Goal: Transaction & Acquisition: Download file/media

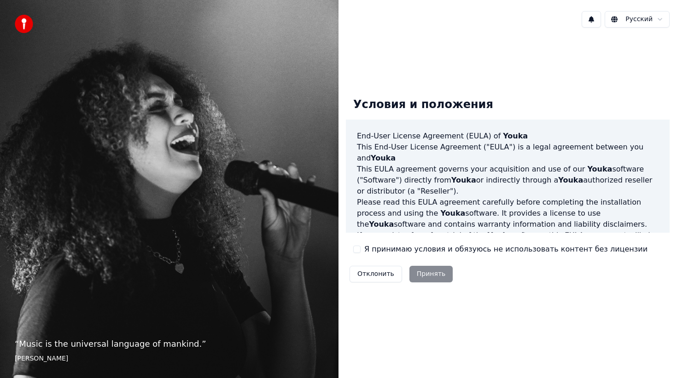
click at [376, 252] on label "Я принимаю условия и обязуюсь не использовать контент без лицензии" at bounding box center [505, 249] width 283 height 11
click at [360, 252] on button "Я принимаю условия и обязуюсь не использовать контент без лицензии" at bounding box center [356, 249] width 7 height 7
click at [427, 271] on button "Принять" at bounding box center [431, 274] width 44 height 17
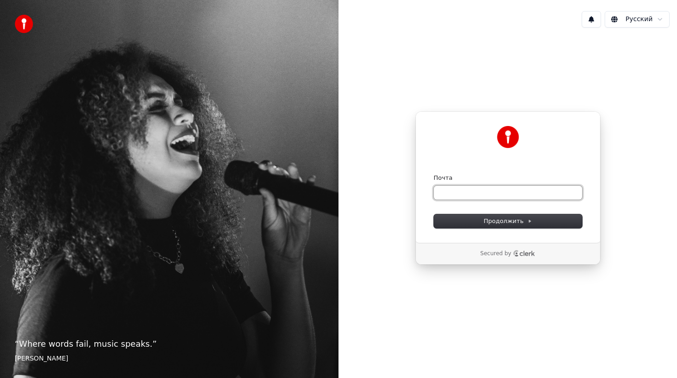
click at [457, 186] on input "Почта" at bounding box center [508, 193] width 148 height 14
paste input "**********"
type input "**********"
paste input "**********"
click at [434, 174] on button "submit" at bounding box center [434, 174] width 0 height 0
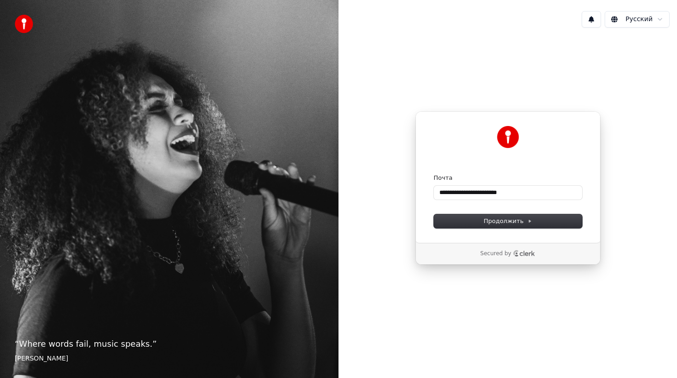
type input "**********"
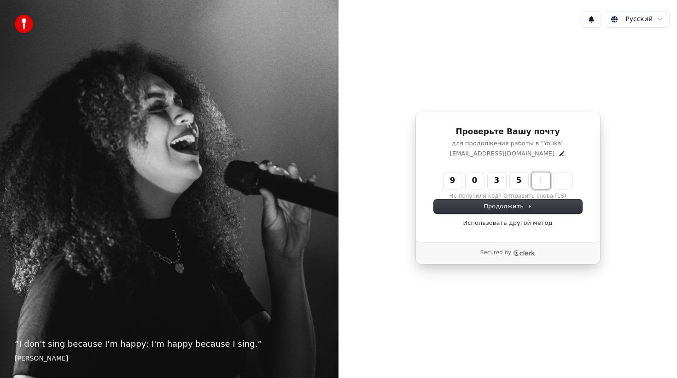
type input "******"
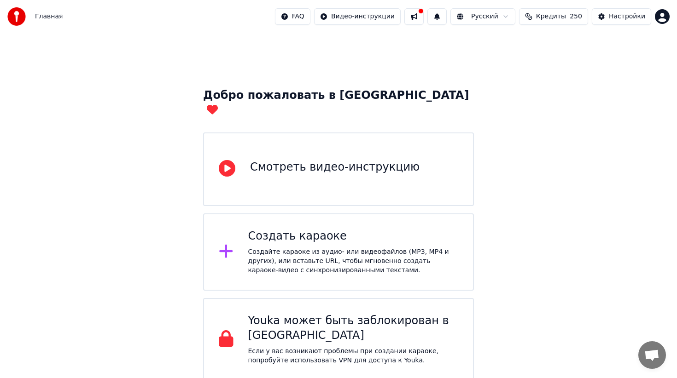
click at [371, 229] on div "Создать караоке" at bounding box center [353, 236] width 210 height 15
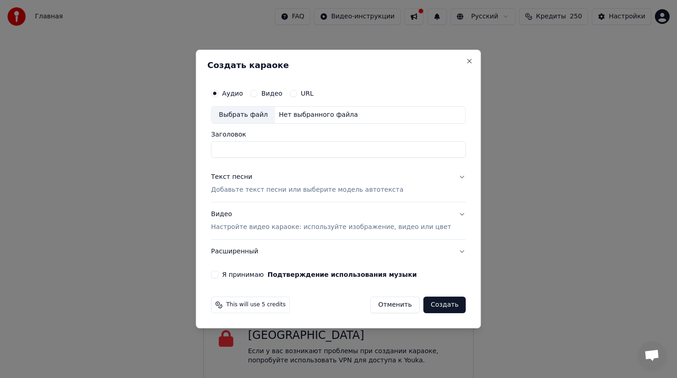
click at [248, 156] on input "Заголовок" at bounding box center [338, 149] width 255 height 17
type input "******"
click at [453, 178] on button "Текст песни Добавьте текст песни или выберите модель автотекста" at bounding box center [338, 183] width 255 height 37
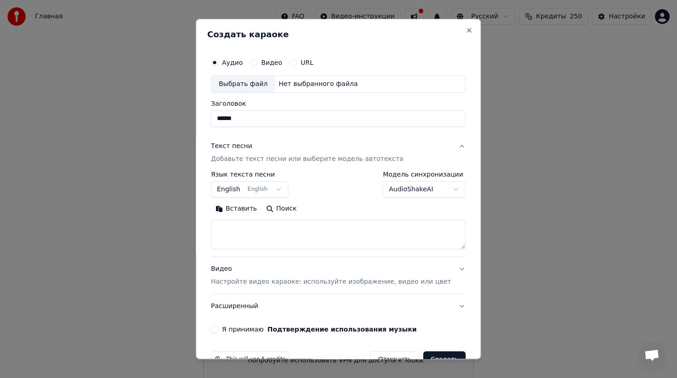
click at [268, 191] on button "English English" at bounding box center [249, 189] width 77 height 17
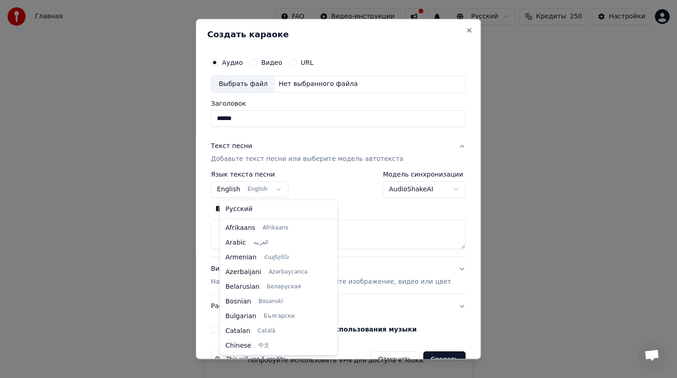
scroll to position [74, 0]
select select "**"
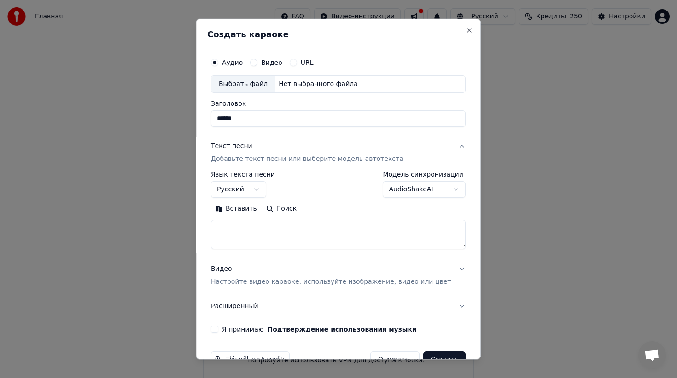
click at [423, 194] on body "Главная FAQ Видео-инструкции Русский Кредиты 250 Настройки Добро пожаловать в Y…" at bounding box center [338, 190] width 677 height 381
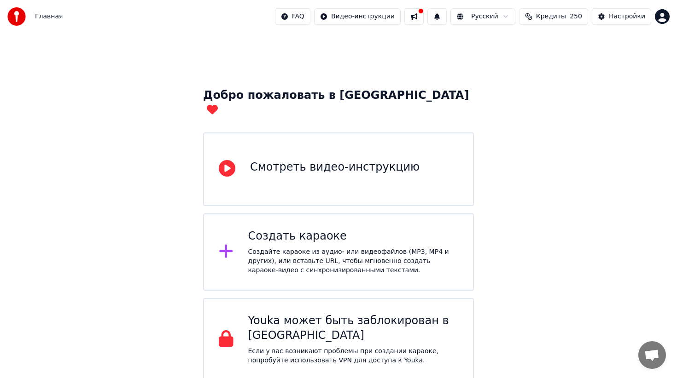
click at [553, 16] on span "Кредиты" at bounding box center [551, 16] width 30 height 9
click at [420, 19] on button at bounding box center [413, 16] width 19 height 17
click at [665, 19] on html "Главная FAQ Видео-инструкции Русский Кредиты 250 Настройки Добро пожаловать в Y…" at bounding box center [338, 190] width 677 height 381
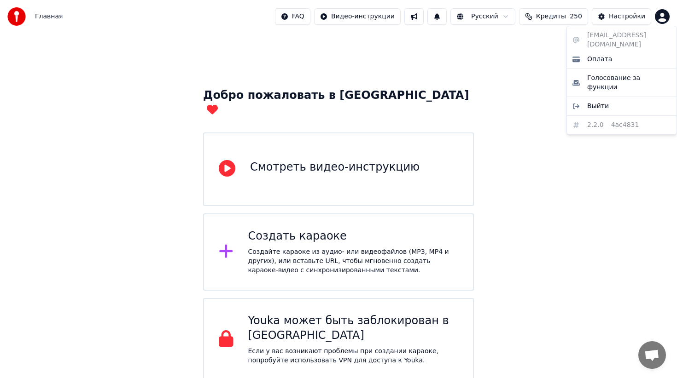
click at [605, 191] on html "Главная FAQ Видео-инструкции Русский Кредиты 250 Настройки Добро пожаловать в Y…" at bounding box center [338, 190] width 677 height 381
click at [310, 248] on div "Создайте караоке из аудио- или видеофайлов (MP3, MP4 и других), или вставьте UR…" at bounding box center [353, 262] width 210 height 28
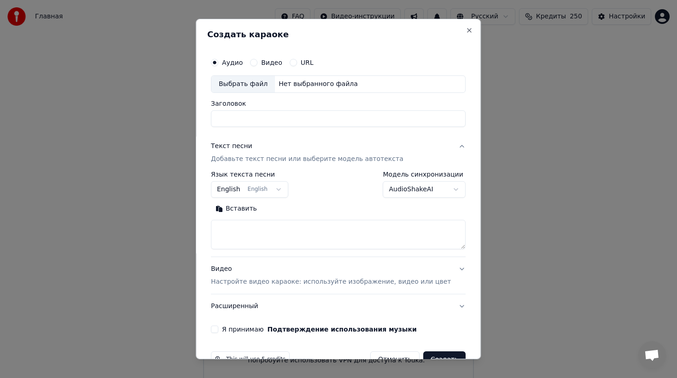
scroll to position [24, 0]
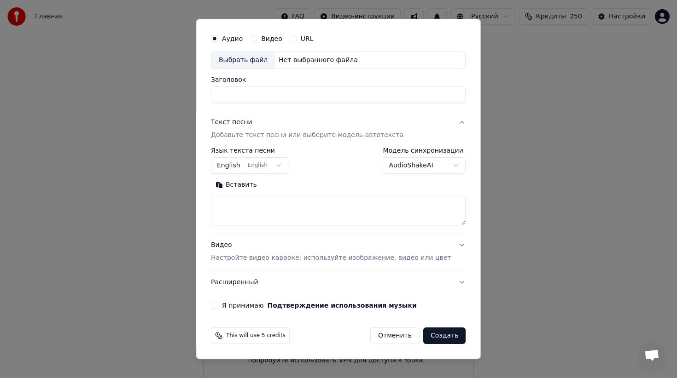
click at [396, 339] on button "Отменить" at bounding box center [394, 336] width 49 height 17
select select
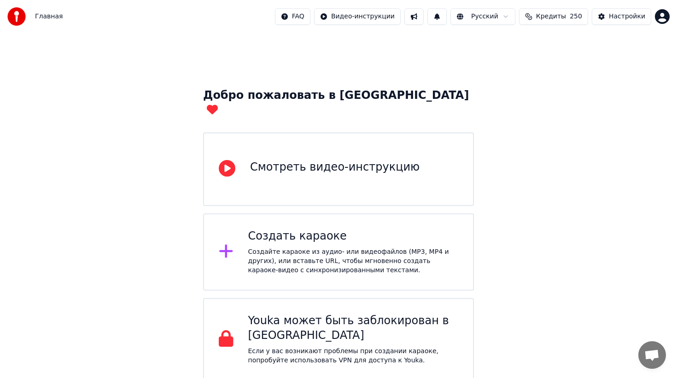
click at [351, 162] on div "Смотреть видео-инструкцию" at bounding box center [334, 169] width 169 height 18
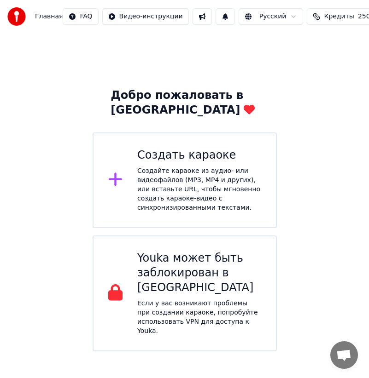
click at [127, 165] on div "Создать караоке Создайте караоке из аудио- или видеофайлов (MP3, MP4 и других),…" at bounding box center [185, 181] width 184 height 96
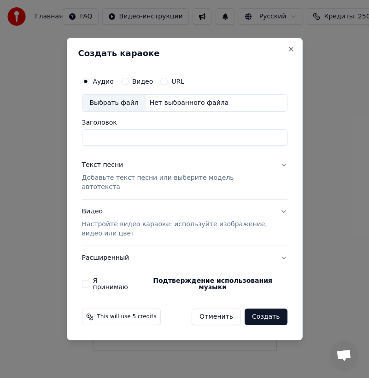
click at [139, 146] on input "Заголовок" at bounding box center [184, 137] width 205 height 17
click at [158, 146] on input "Заголовок" at bounding box center [184, 137] width 205 height 17
click at [127, 110] on div "Выбрать файл" at bounding box center [114, 103] width 64 height 17
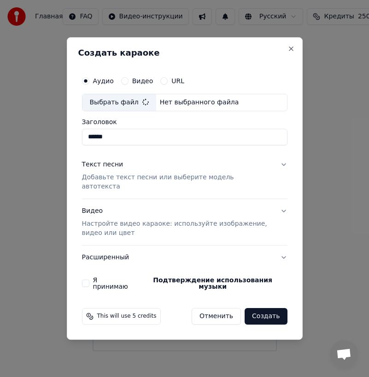
type input "********"
click at [120, 191] on button "Текст песни Добавьте текст песни или выберите модель автотекста" at bounding box center [184, 176] width 205 height 46
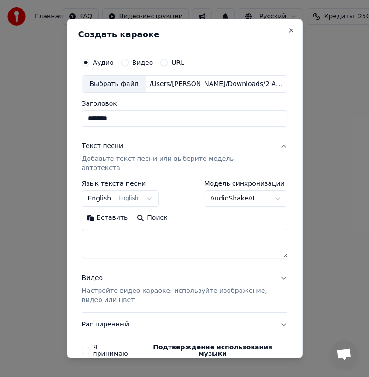
click at [118, 191] on button "English English" at bounding box center [120, 199] width 77 height 17
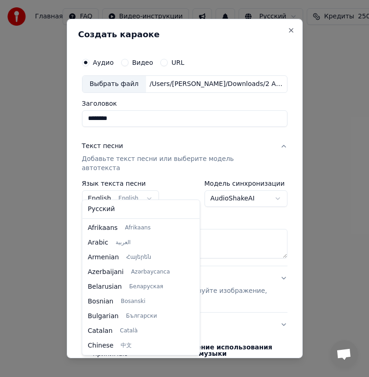
click at [118, 188] on body "Главная FAQ Видео-инструкции Русский Кредиты 250 Настройки Добро пожаловать в Y…" at bounding box center [184, 176] width 369 height 352
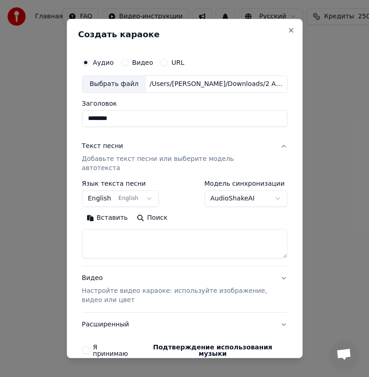
click at [118, 188] on body "Главная FAQ Видео-инструкции Русский Кредиты 250 Настройки Добро пожаловать в Y…" at bounding box center [184, 176] width 369 height 352
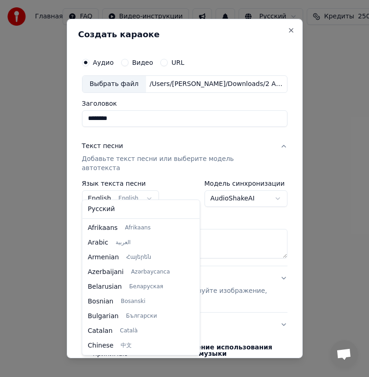
scroll to position [74, 0]
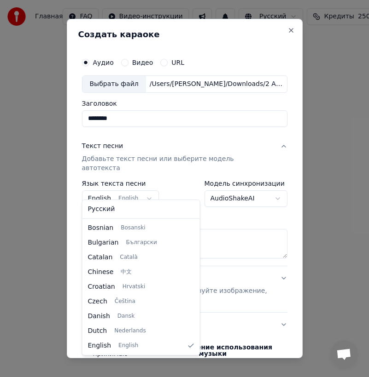
select select "**"
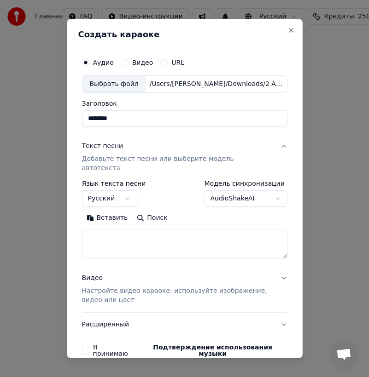
click at [116, 232] on textarea at bounding box center [184, 243] width 205 height 29
paste textarea "**********"
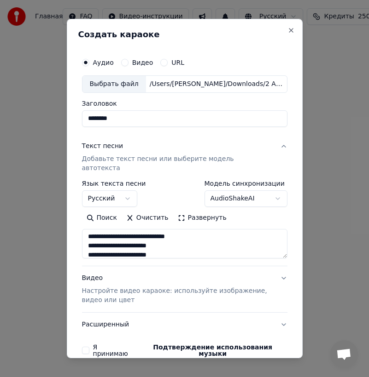
scroll to position [0, 0]
type textarea "**********"
click at [142, 287] on p "Настройте видео караоке: используйте изображение, видео или цвет" at bounding box center [177, 296] width 191 height 18
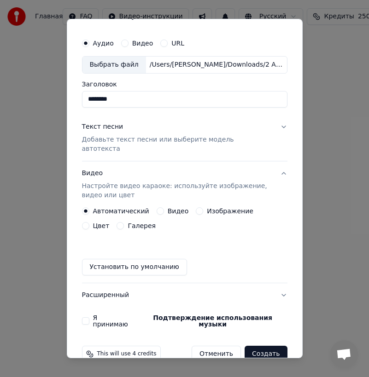
scroll to position [24, 0]
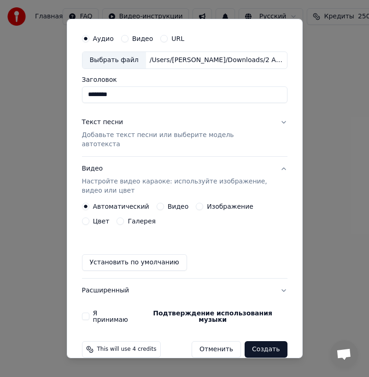
click at [196, 203] on div "Изображение" at bounding box center [225, 206] width 58 height 7
click at [196, 203] on button "Изображение" at bounding box center [199, 206] width 7 height 7
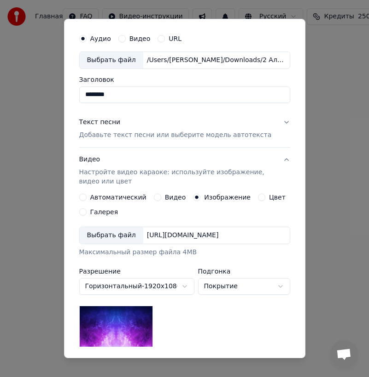
click at [109, 236] on div "Выбрать файл" at bounding box center [112, 235] width 64 height 17
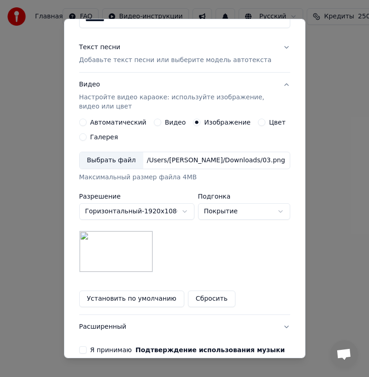
scroll to position [100, 0]
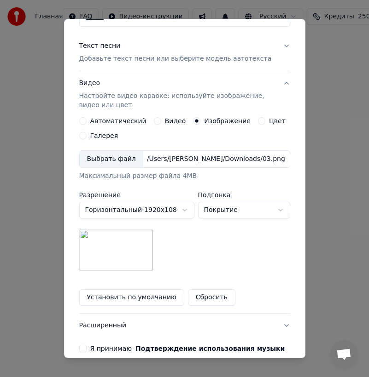
click at [250, 210] on button "Покрытие" at bounding box center [244, 210] width 92 height 17
click at [250, 210] on body "Главная FAQ Видео-инструкции Русский Кредиты 250 Настройки Добро пожаловать в Y…" at bounding box center [184, 176] width 369 height 352
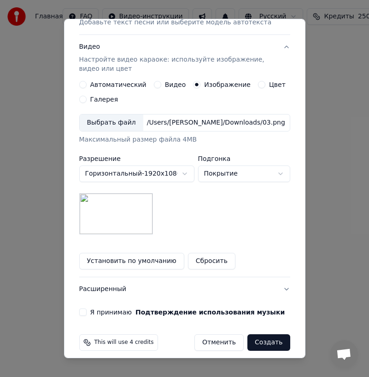
scroll to position [145, 0]
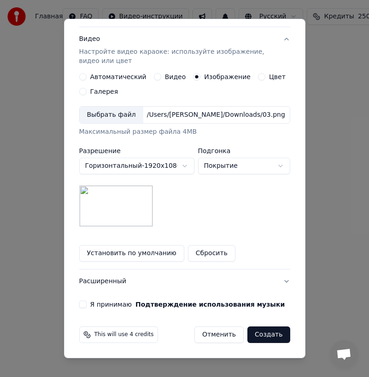
click at [86, 306] on button "Я принимаю Подтверждение использования музыки" at bounding box center [82, 304] width 7 height 7
click at [269, 337] on button "Создать" at bounding box center [268, 335] width 42 height 17
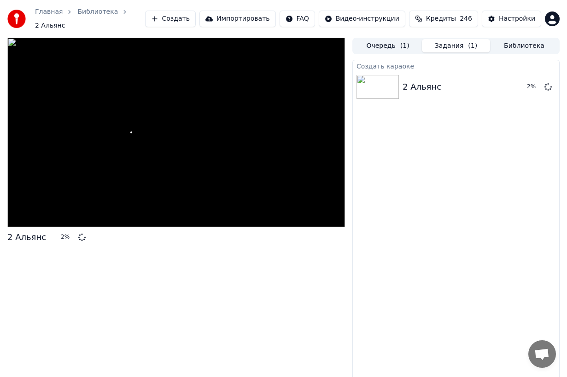
click at [385, 42] on button "Очередь ( 1 )" at bounding box center [388, 45] width 68 height 13
click at [454, 41] on button "Задания ( 1 )" at bounding box center [456, 45] width 68 height 13
click at [510, 41] on button "Библиотека" at bounding box center [524, 45] width 68 height 13
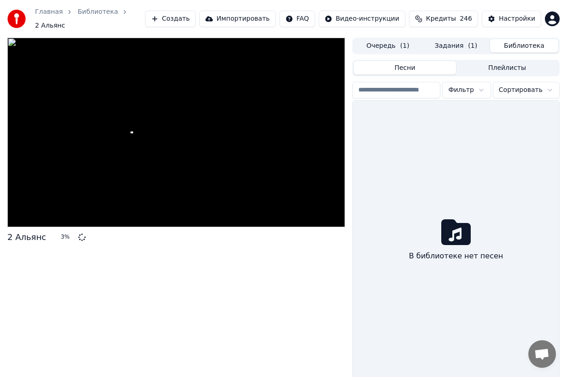
click at [402, 82] on input "search" at bounding box center [396, 90] width 88 height 17
click at [162, 129] on div at bounding box center [175, 133] width 337 height 190
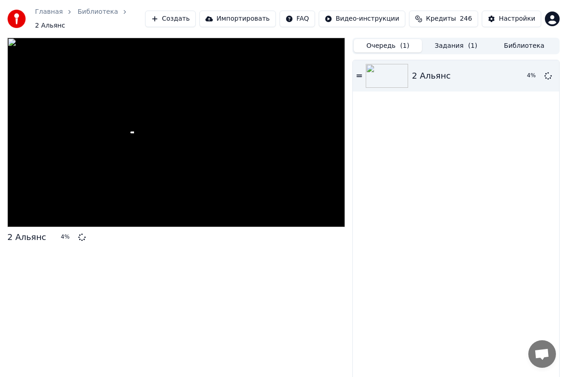
click at [376, 42] on button "Очередь ( 1 )" at bounding box center [388, 45] width 68 height 13
click at [173, 126] on div at bounding box center [175, 133] width 337 height 190
click at [215, 68] on div at bounding box center [175, 133] width 337 height 190
click at [357, 73] on icon at bounding box center [359, 76] width 6 height 6
click at [527, 20] on div "Настройки" at bounding box center [517, 18] width 36 height 9
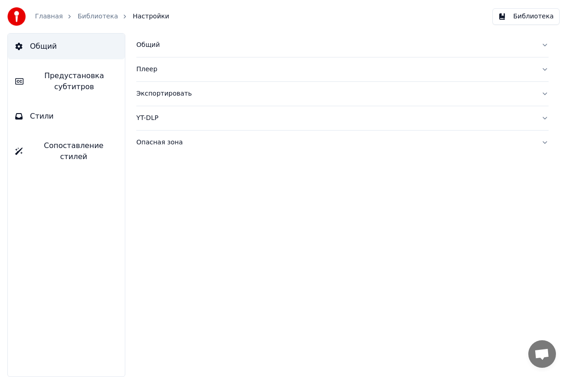
click at [45, 18] on link "Главная" at bounding box center [49, 16] width 28 height 9
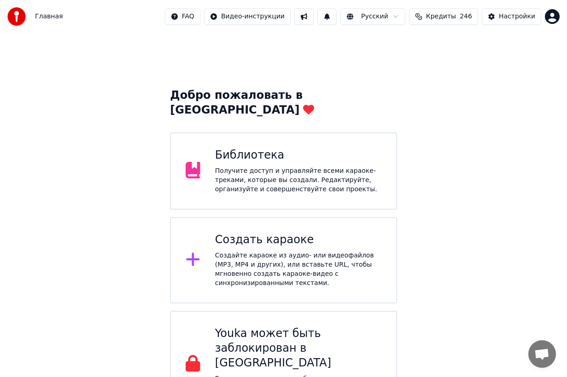
scroll to position [11, 0]
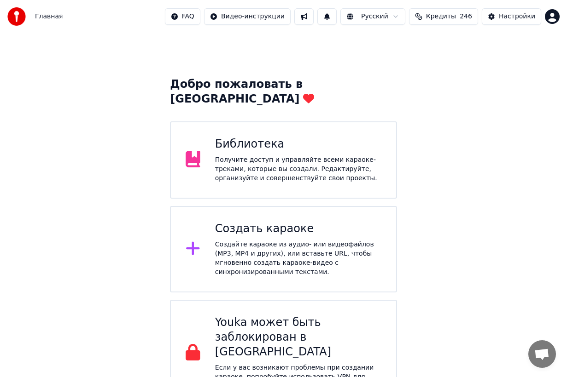
click at [237, 156] on div "Получите доступ и управляйте всеми караоке-треками, которые вы создали. Редакти…" at bounding box center [298, 170] width 166 height 28
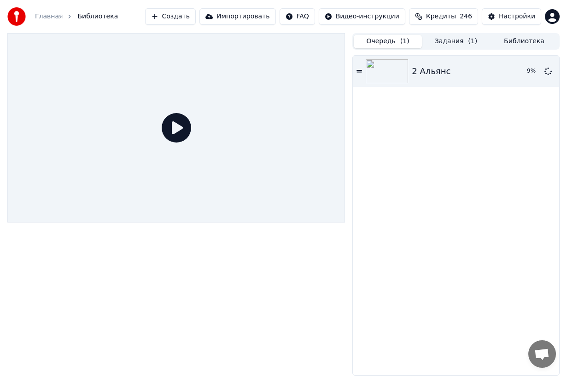
click at [292, 107] on div at bounding box center [175, 128] width 337 height 190
click at [154, 131] on div at bounding box center [175, 128] width 337 height 190
click at [184, 131] on icon at bounding box center [176, 127] width 29 height 29
click at [184, 129] on icon at bounding box center [176, 127] width 29 height 29
click at [177, 133] on icon at bounding box center [176, 127] width 29 height 29
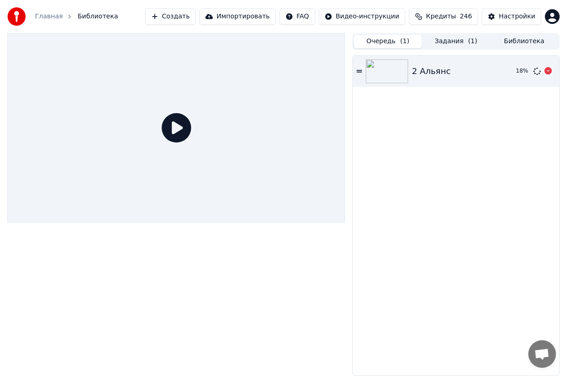
click at [400, 72] on img at bounding box center [387, 71] width 42 height 24
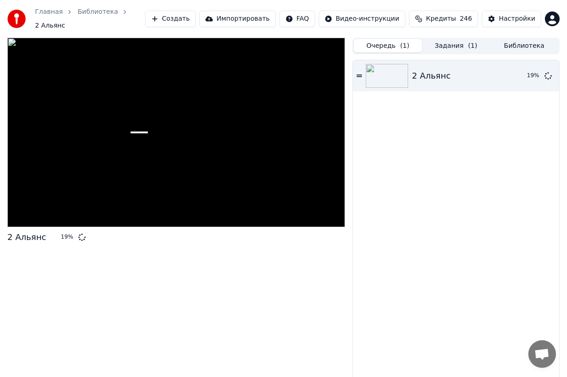
click at [183, 120] on div at bounding box center [175, 133] width 337 height 190
click at [461, 44] on button "Задания ( 1 )" at bounding box center [456, 45] width 68 height 13
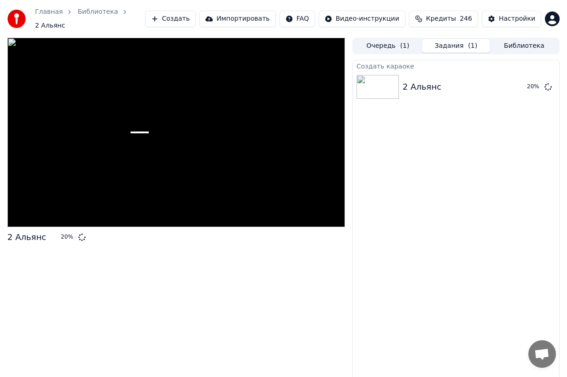
click at [525, 44] on button "Библиотека" at bounding box center [524, 45] width 68 height 13
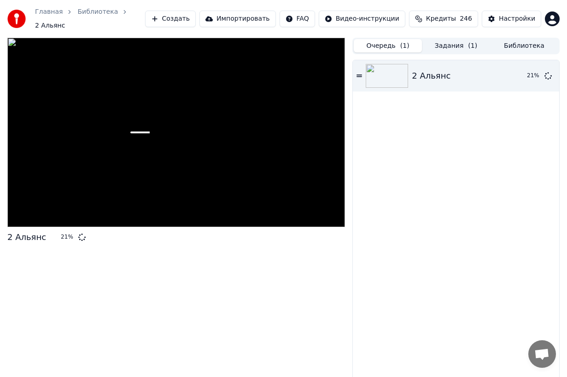
click at [383, 41] on button "Очередь ( 1 )" at bounding box center [388, 45] width 68 height 13
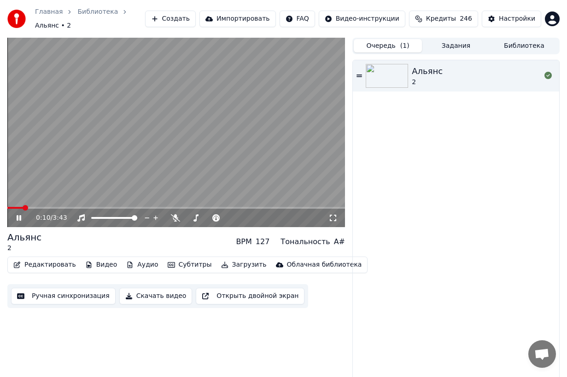
click at [39, 206] on video at bounding box center [175, 133] width 337 height 190
click at [39, 207] on span at bounding box center [175, 208] width 337 height 2
click at [7, 208] on span at bounding box center [10, 208] width 6 height 6
click at [232, 219] on span at bounding box center [229, 218] width 6 height 6
click at [18, 217] on icon at bounding box center [19, 218] width 6 height 6
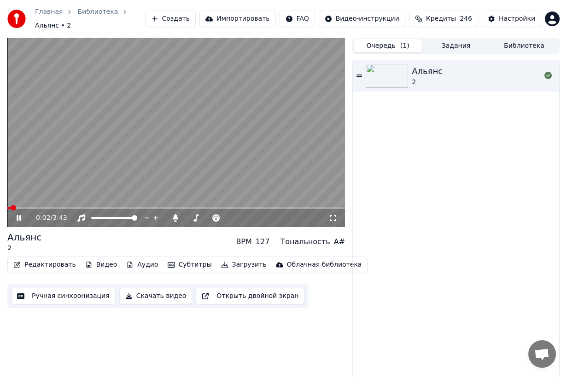
click at [18, 217] on icon at bounding box center [25, 218] width 21 height 7
drag, startPoint x: 565, startPoint y: 106, endPoint x: 363, endPoint y: 127, distance: 202.6
click at [363, 127] on div "0:02 / 3:43 Альянс 2 BPM 127 Тональность A# Редактировать Видео Аудио Субтитры …" at bounding box center [283, 209] width 567 height 343
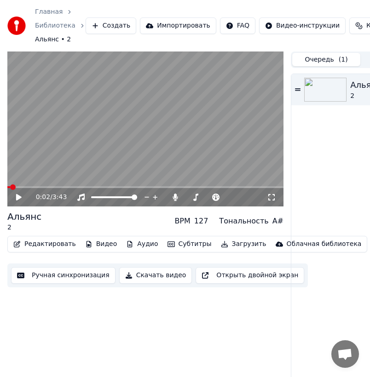
click at [50, 245] on button "Редактировать" at bounding box center [45, 244] width 70 height 13
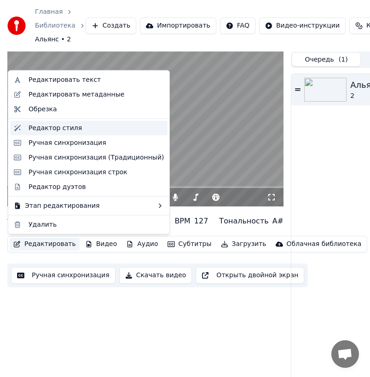
click at [81, 130] on div "Редактор стиля" at bounding box center [96, 127] width 135 height 9
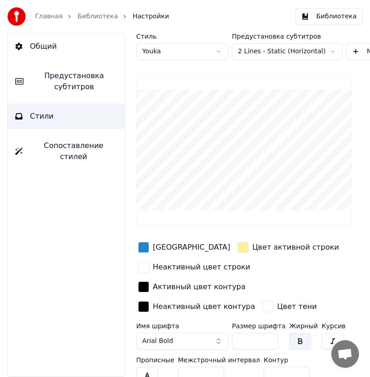
click at [194, 51] on html "Главная Библиотека Настройки Библиотека Общий Предустановка субтитров Стили Соп…" at bounding box center [185, 188] width 370 height 377
click at [194, 44] on html "Главная Библиотека Настройки Библиотека Общий Предустановка субтитров Стили Соп…" at bounding box center [185, 188] width 370 height 377
click at [196, 45] on html "Главная Библиотека Настройки Библиотека Общий Предустановка субтитров Стили Соп…" at bounding box center [185, 188] width 370 height 377
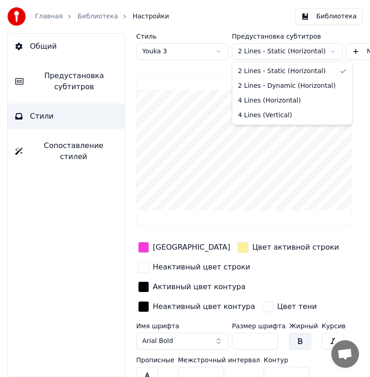
click at [248, 54] on html "Главная Библиотека Настройки Библиотека Общий Предустановка субтитров Стили Соп…" at bounding box center [185, 188] width 370 height 377
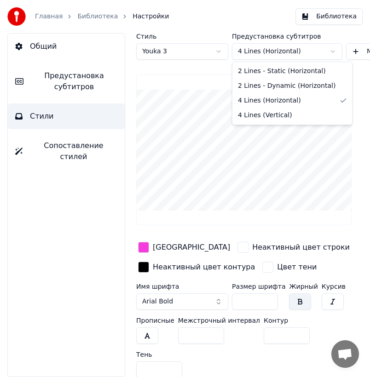
click at [271, 50] on html "Главная Библиотека Настройки Библиотека Общий Предустановка субтитров Стили Соп…" at bounding box center [185, 188] width 370 height 377
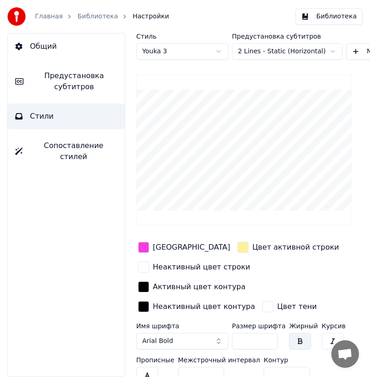
click at [298, 52] on html "Главная Библиотека Настройки Библиотека Общий Предустановка субтитров Стили Соп…" at bounding box center [185, 188] width 370 height 377
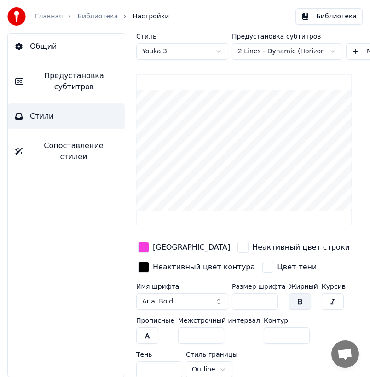
click at [281, 58] on html "Главная Библиотека Настройки Библиотека Общий Предустановка субтитров Стили Соп…" at bounding box center [185, 188] width 370 height 377
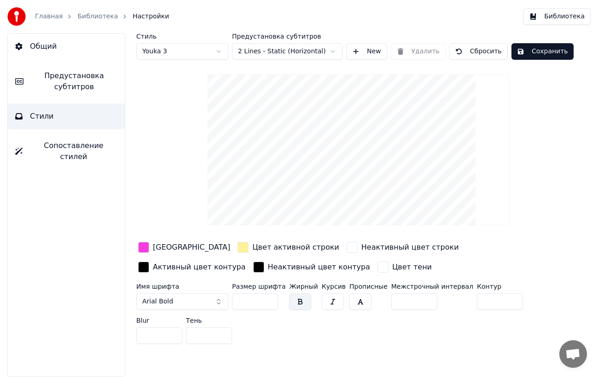
click at [193, 53] on html "Главная Библиотека Настройки Библиотека Общий Предустановка субтитров Стили Соп…" at bounding box center [299, 188] width 598 height 377
click at [205, 51] on html "Главная Библиотека Настройки Библиотека Общий Предустановка субтитров Стили Соп…" at bounding box center [299, 188] width 598 height 377
click at [192, 53] on html "Главная Библиотека Настройки Библиотека Общий Предустановка субтитров Стили Соп…" at bounding box center [299, 188] width 598 height 377
click at [177, 54] on html "Главная Библиотека Настройки Библиотека Общий Предустановка субтитров Стили Соп…" at bounding box center [299, 188] width 598 height 377
click at [156, 248] on div "Цвет заливки" at bounding box center [191, 247] width 77 height 11
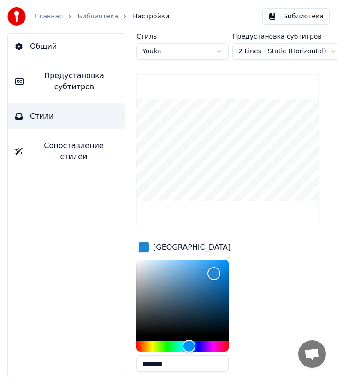
click at [172, 366] on input "*******" at bounding box center [182, 364] width 92 height 17
paste input "text"
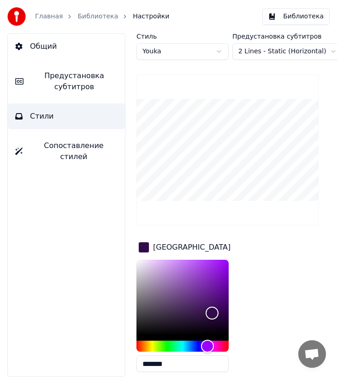
type input "*******"
click at [246, 338] on div "Цвет заливки ******* Цвет активной строки Неактивный цвет строки Активный цвет …" at bounding box center [227, 359] width 182 height 238
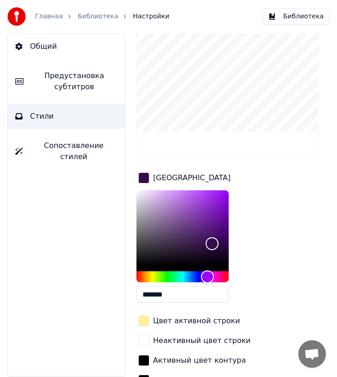
scroll to position [83, 0]
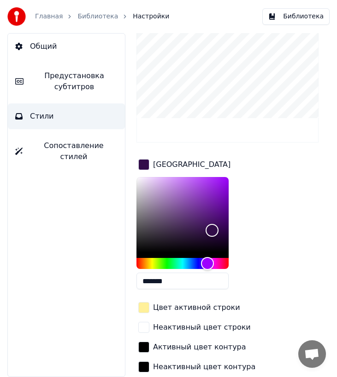
click at [141, 306] on div "button" at bounding box center [143, 307] width 11 height 11
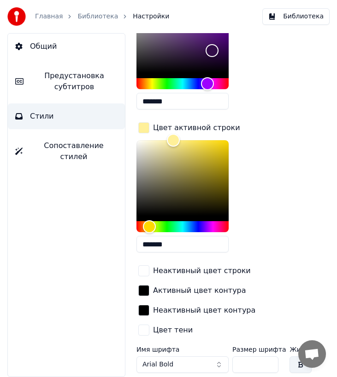
scroll to position [275, 0]
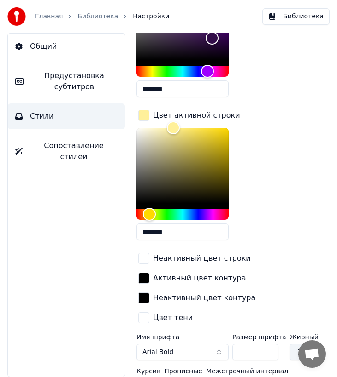
click at [167, 235] on input "*******" at bounding box center [182, 232] width 92 height 17
paste input "text"
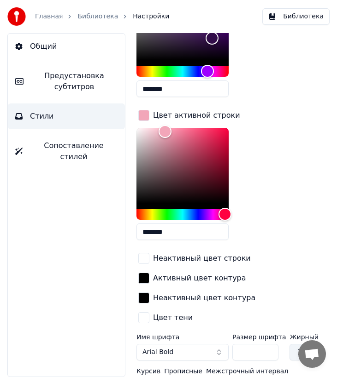
type input "*******"
click at [279, 243] on div "Цвет заливки ******* Цвет активной строки ******* Неактивный цвет строки Активн…" at bounding box center [227, 146] width 182 height 362
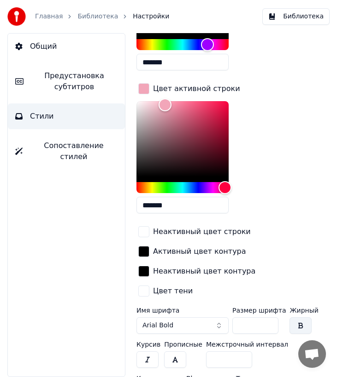
click at [175, 318] on button "Arial Bold" at bounding box center [182, 326] width 92 height 17
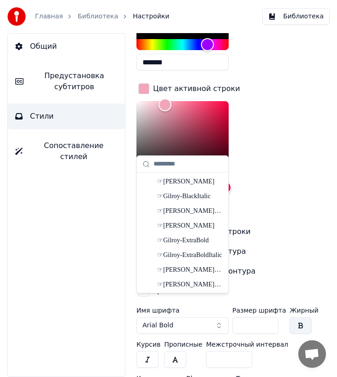
click at [218, 318] on button "Arial Bold" at bounding box center [182, 326] width 92 height 17
click at [201, 215] on div "☞Gilroy-Bold" at bounding box center [189, 211] width 65 height 9
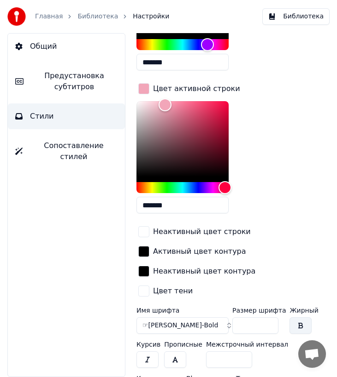
click at [251, 318] on input "**" at bounding box center [255, 326] width 46 height 17
drag, startPoint x: 251, startPoint y: 307, endPoint x: 229, endPoint y: 301, distance: 22.3
click at [229, 308] on div "Имя шрифта ☞Gilroy-Bold Размер шрифта ** Жирный Курсив Прописные Межстрочный ин…" at bounding box center [227, 357] width 182 height 99
type input "**"
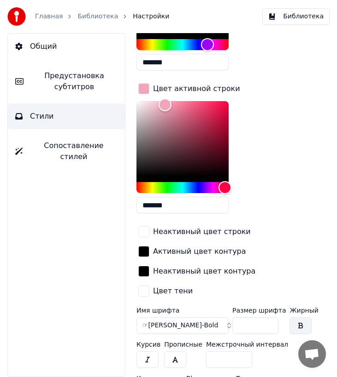
click at [294, 318] on button "button" at bounding box center [300, 326] width 22 height 17
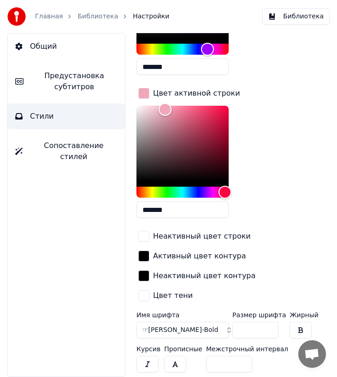
scroll to position [308, 0]
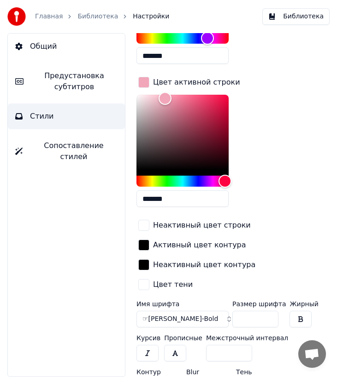
type input "*"
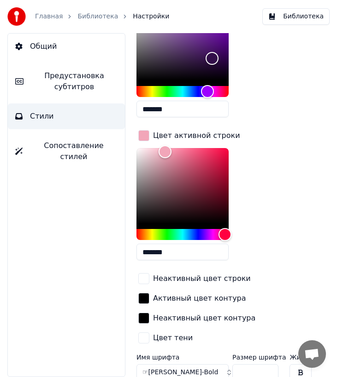
scroll to position [262, 0]
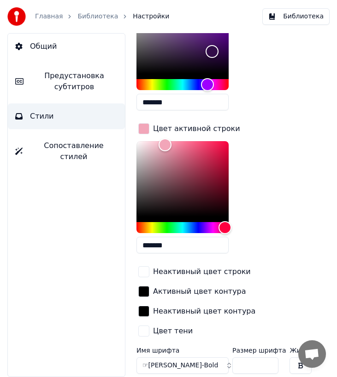
click at [172, 244] on input "*******" at bounding box center [182, 245] width 92 height 17
click at [170, 275] on div "Неактивный цвет строки" at bounding box center [202, 272] width 98 height 11
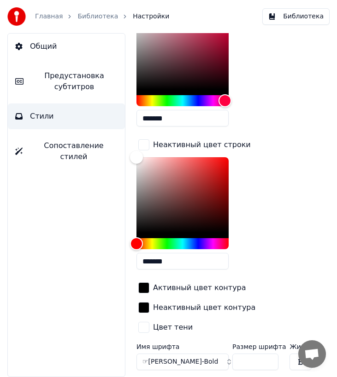
scroll to position [403, 0]
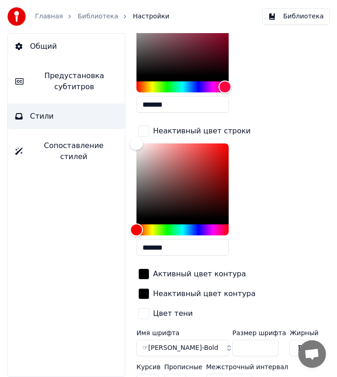
click at [161, 246] on input "*******" at bounding box center [182, 247] width 92 height 17
paste input "text"
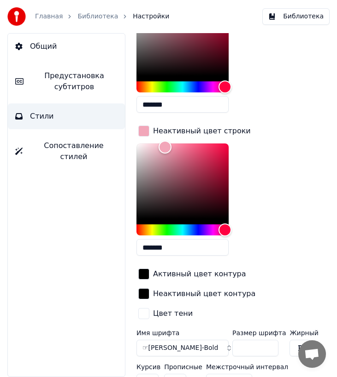
type input "*******"
click at [298, 223] on div "Цвет заливки ******* Цвет активной строки ******* Неактивный цвет строки ******…" at bounding box center [227, 79] width 182 height 485
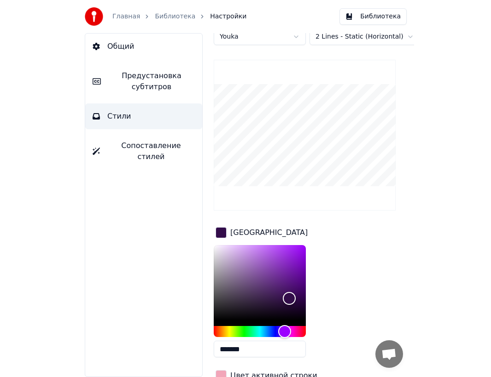
scroll to position [0, 0]
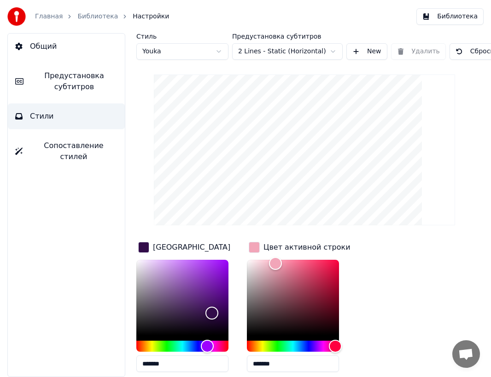
click at [83, 88] on span "Предустановка субтитров" at bounding box center [74, 81] width 87 height 22
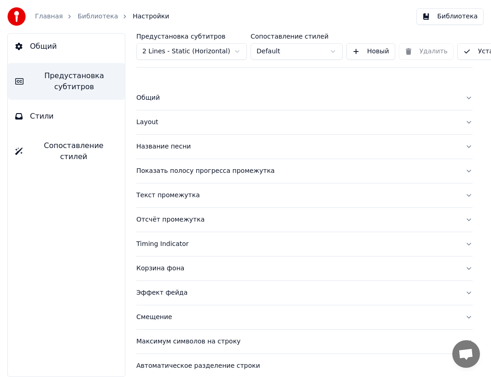
click at [28, 116] on button "Стили" at bounding box center [66, 117] width 117 height 26
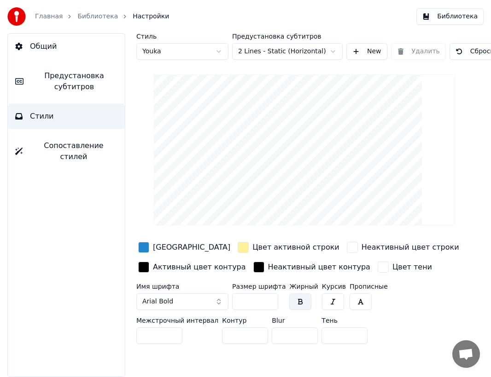
click at [71, 146] on span "Сопоставление стилей" at bounding box center [73, 151] width 87 height 22
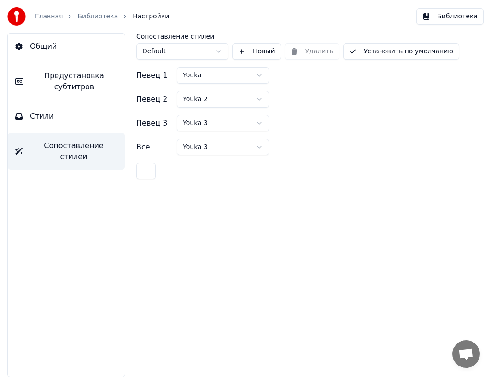
click at [61, 118] on button "Стили" at bounding box center [66, 117] width 117 height 26
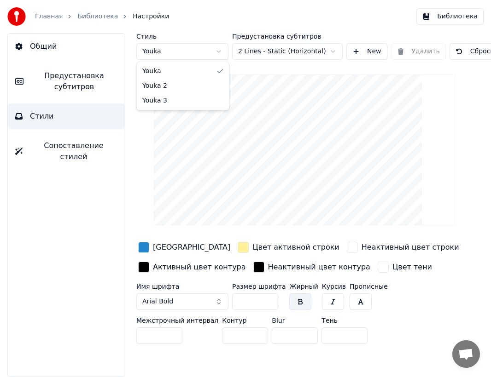
click at [188, 48] on html "Главная Библиотека Настройки Библиотека Общий Предустановка субтитров Стили Соп…" at bounding box center [245, 188] width 491 height 377
click at [283, 56] on html "Главная Библиотека Настройки Библиотека Общий Предустановка субтитров Стили Соп…" at bounding box center [245, 188] width 491 height 377
click at [165, 253] on div "Цвет заливки" at bounding box center [184, 247] width 96 height 15
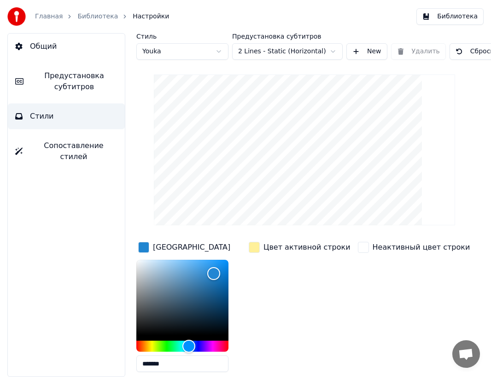
click at [167, 367] on input "*******" at bounding box center [182, 364] width 92 height 17
paste input "text"
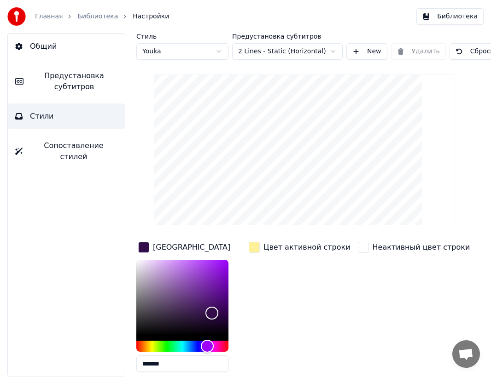
type input "*******"
click at [304, 244] on div "Цвет активной строки" at bounding box center [306, 247] width 87 height 11
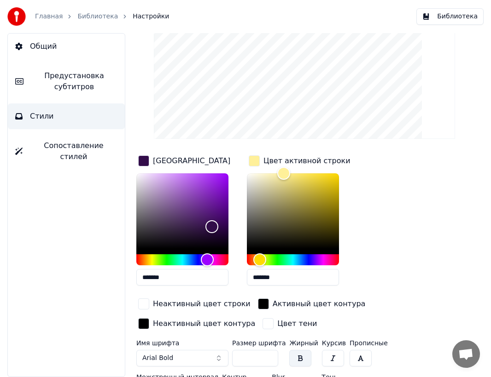
scroll to position [93, 0]
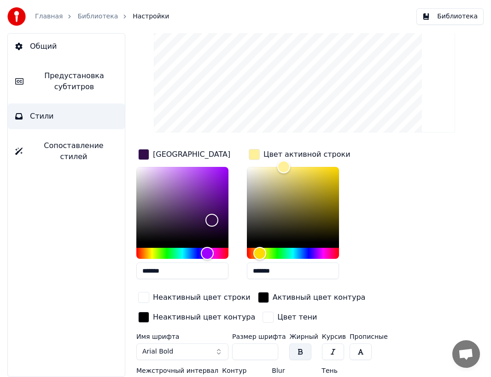
click at [263, 276] on input "*******" at bounding box center [293, 271] width 92 height 17
paste input "text"
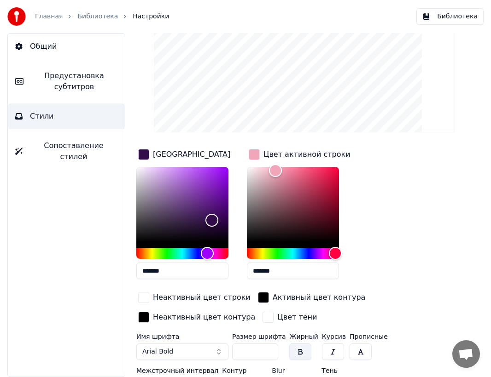
type input "*******"
click at [250, 292] on div "Неактивный цвет строки" at bounding box center [202, 297] width 98 height 11
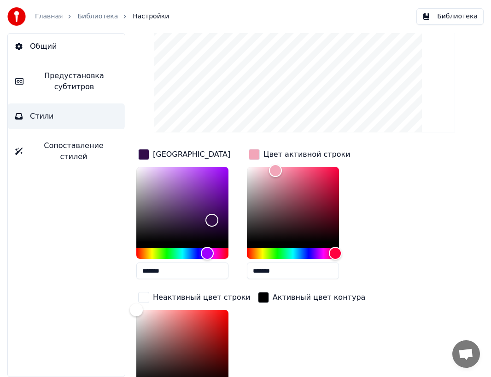
paste input "text"
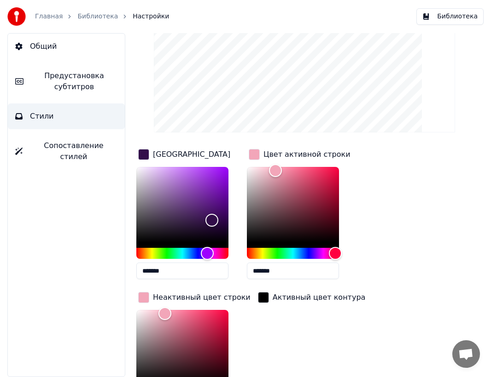
type input "*******"
click at [433, 312] on div "Цвет заливки ******* Цвет активной строки ******* Неактивный цвет строки ******…" at bounding box center [304, 334] width 336 height 374
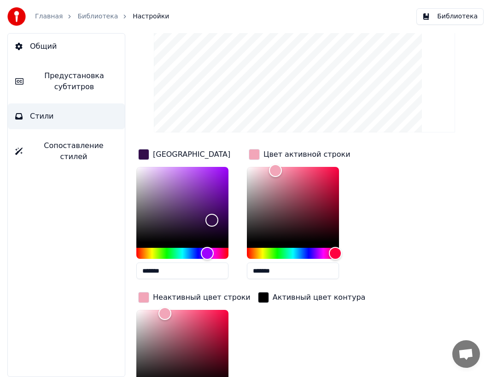
type input "*"
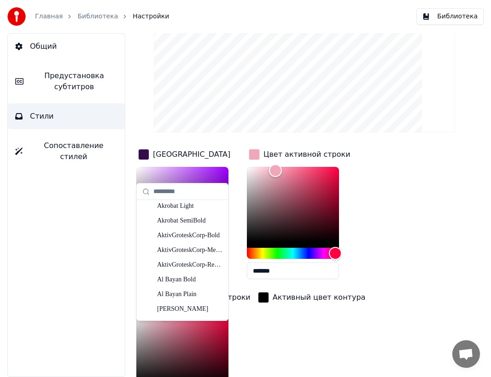
scroll to position [0, 0]
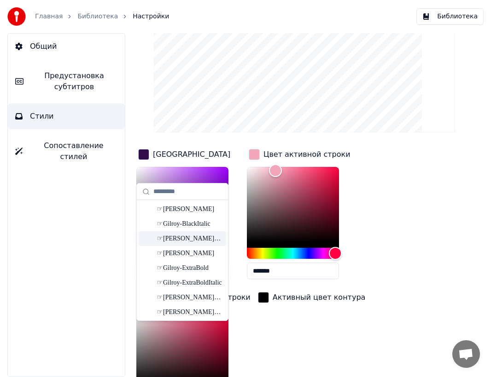
click at [195, 238] on div "☞Gilroy-Bold" at bounding box center [189, 238] width 65 height 9
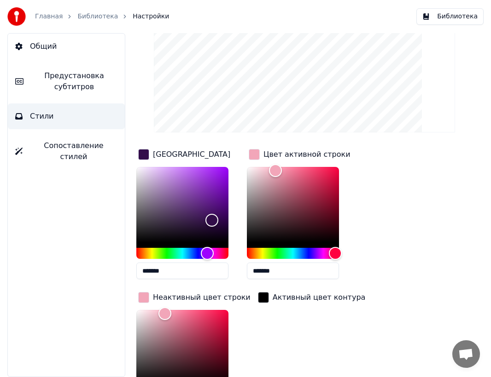
type input "**"
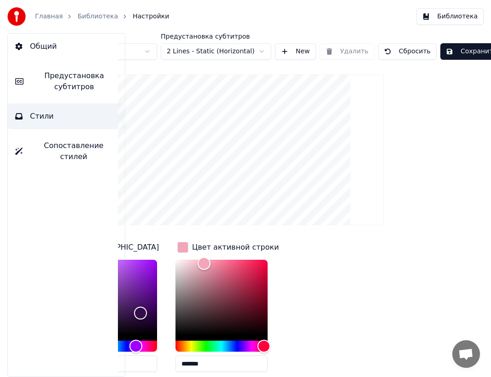
scroll to position [0, 76]
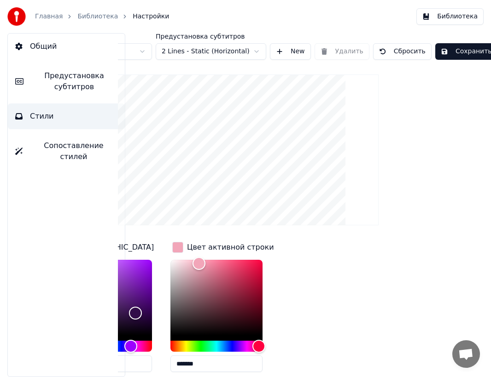
click at [459, 49] on button "Сохранить" at bounding box center [466, 51] width 62 height 17
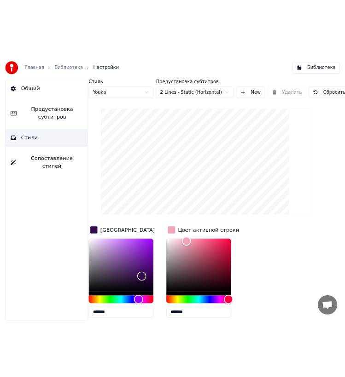
scroll to position [0, 0]
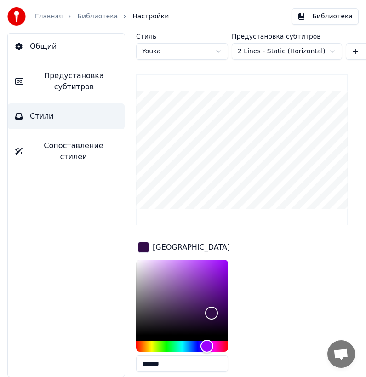
click at [65, 82] on span "Предустановка субтитров" at bounding box center [74, 81] width 87 height 22
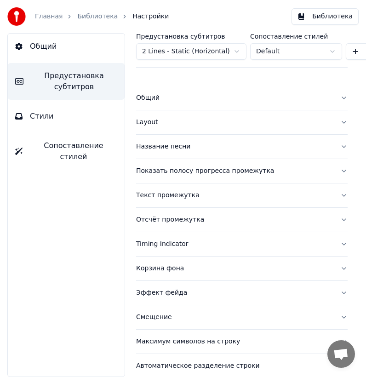
click at [79, 109] on button "Стили" at bounding box center [66, 117] width 117 height 26
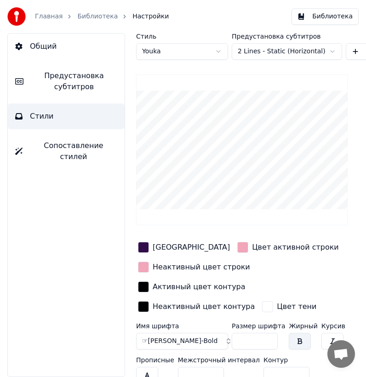
click at [82, 78] on span "Предустановка субтитров" at bounding box center [74, 81] width 87 height 22
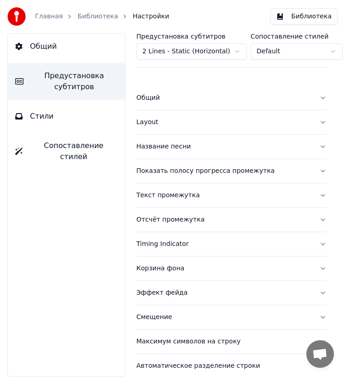
click at [323, 97] on button "Общий" at bounding box center [231, 98] width 190 height 24
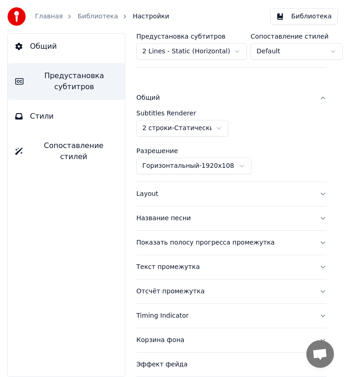
click at [203, 133] on html "Главная Библиотека Настройки Библиотека Общий Предустановка субтитров Стили Соп…" at bounding box center [172, 188] width 345 height 377
click at [204, 169] on html "Главная Библиотека Настройки Библиотека Общий Предустановка субтитров Стили Соп…" at bounding box center [172, 188] width 345 height 377
click at [267, 150] on html "Главная Библиотека Настройки Библиотека Общий Предустановка субтитров Стили Соп…" at bounding box center [172, 188] width 345 height 377
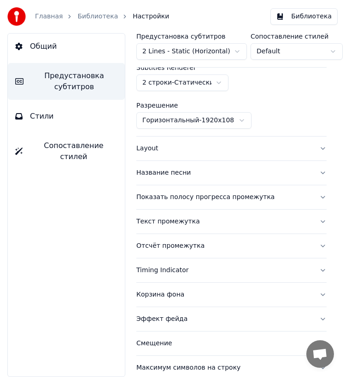
scroll to position [53, 0]
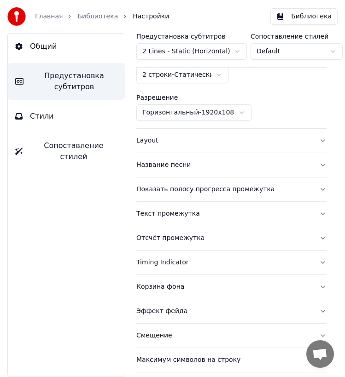
click at [321, 139] on button "Layout" at bounding box center [231, 141] width 190 height 24
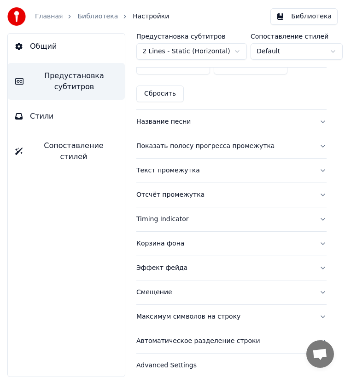
scroll to position [357, 0]
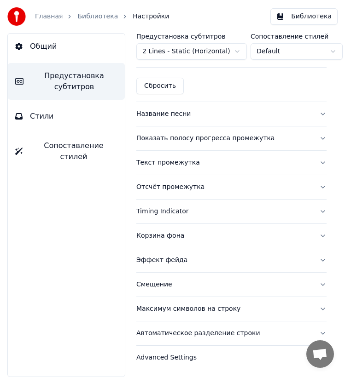
click at [173, 114] on div "Название песни" at bounding box center [223, 114] width 175 height 9
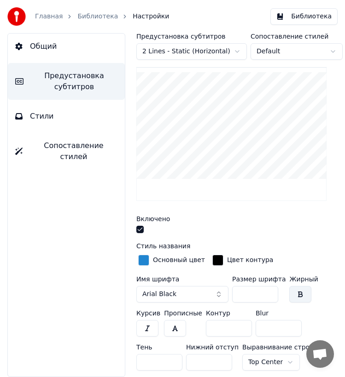
scroll to position [129, 0]
click at [142, 231] on button "button" at bounding box center [139, 229] width 7 height 7
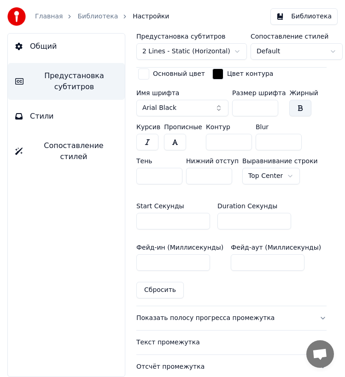
scroll to position [506, 0]
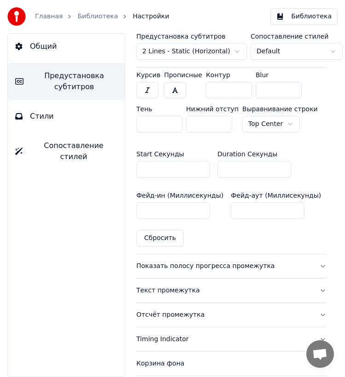
click at [181, 293] on div "Текст промежутка" at bounding box center [223, 290] width 175 height 9
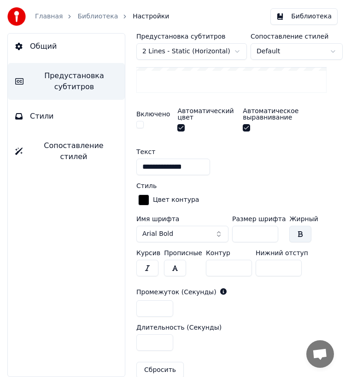
scroll to position [269, 0]
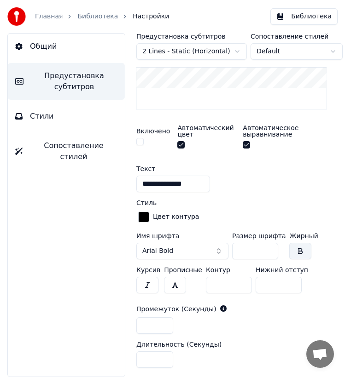
click at [137, 144] on button "button" at bounding box center [139, 141] width 7 height 7
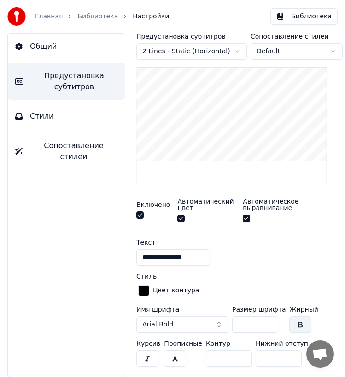
scroll to position [180, 0]
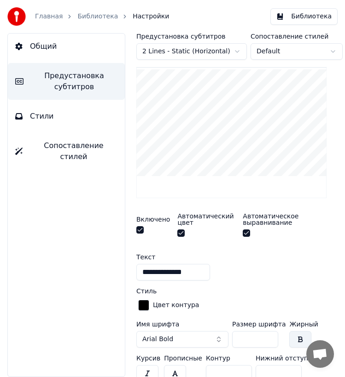
click at [143, 226] on div "Включено" at bounding box center [153, 226] width 34 height 20
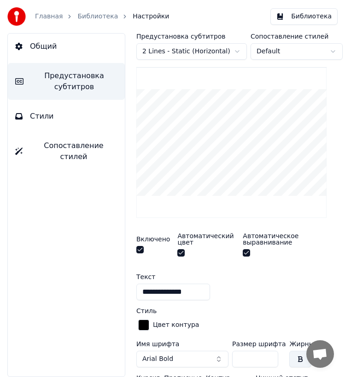
scroll to position [152, 0]
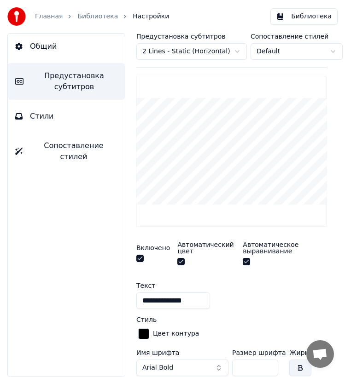
click at [140, 260] on button "button" at bounding box center [139, 258] width 7 height 7
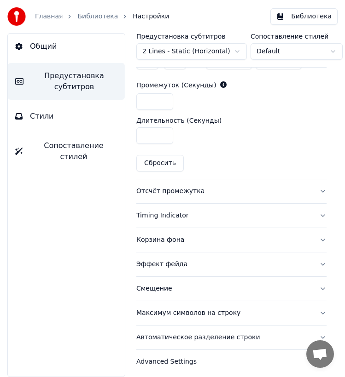
scroll to position [496, 0]
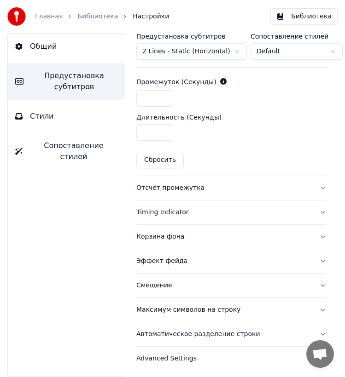
click at [183, 184] on div "Отсчёт промежутка" at bounding box center [223, 188] width 175 height 9
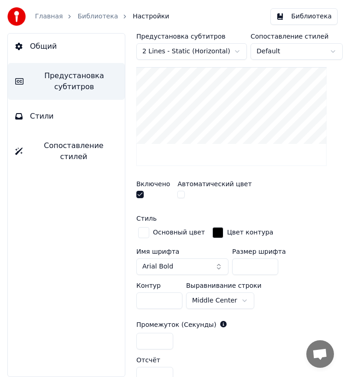
scroll to position [239, 0]
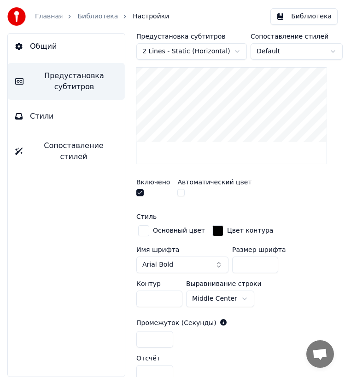
click at [139, 192] on button "button" at bounding box center [139, 192] width 7 height 7
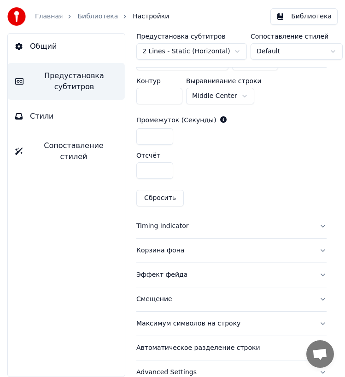
scroll to position [456, 0]
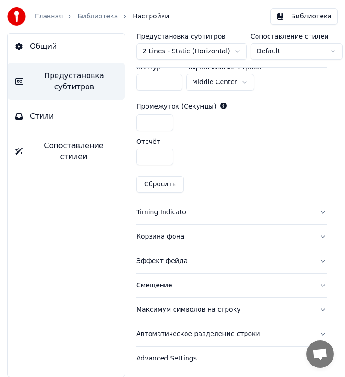
click at [175, 214] on div "Timing Indicator" at bounding box center [223, 212] width 175 height 9
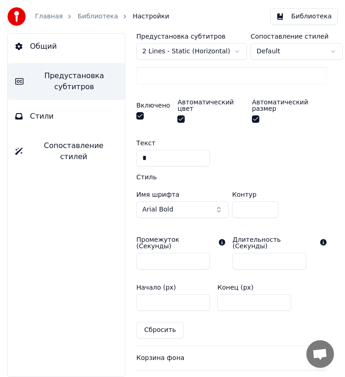
scroll to position [351, 0]
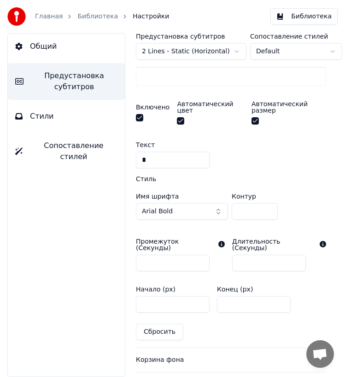
click at [139, 117] on button "button" at bounding box center [139, 117] width 7 height 7
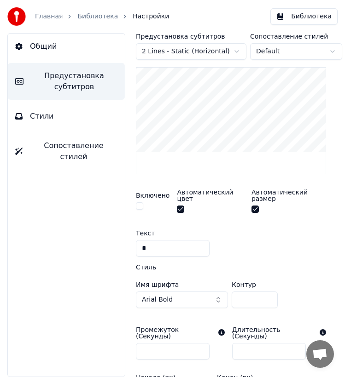
scroll to position [234, 0]
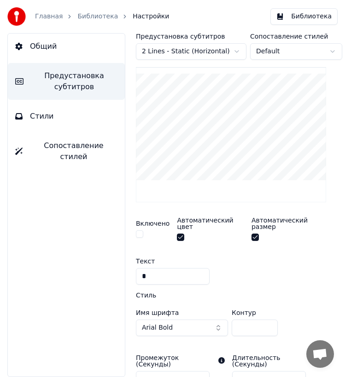
click at [145, 234] on div at bounding box center [153, 236] width 34 height 10
click at [138, 234] on button "button" at bounding box center [139, 234] width 7 height 7
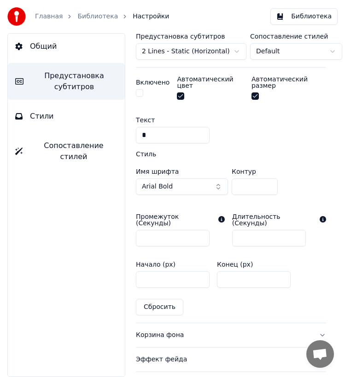
scroll to position [471, 0]
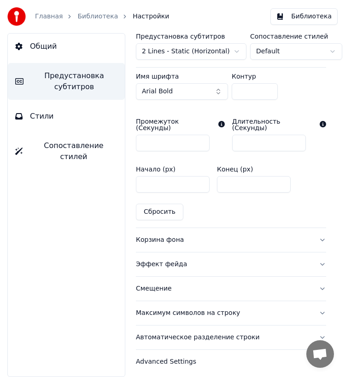
click at [199, 236] on div "Корзина фона" at bounding box center [223, 240] width 175 height 9
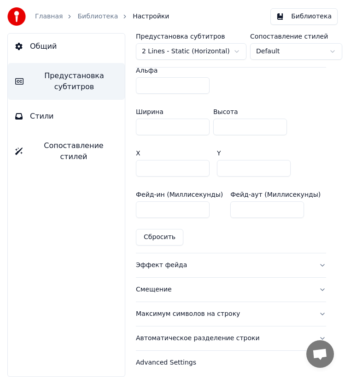
scroll to position [548, 0]
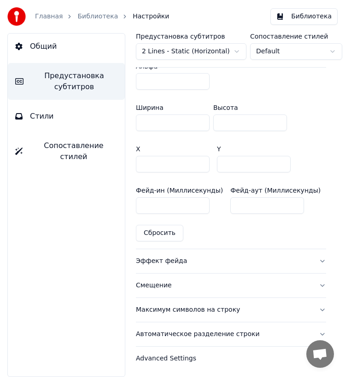
click at [180, 261] on div "Эффект фейда" at bounding box center [223, 261] width 175 height 9
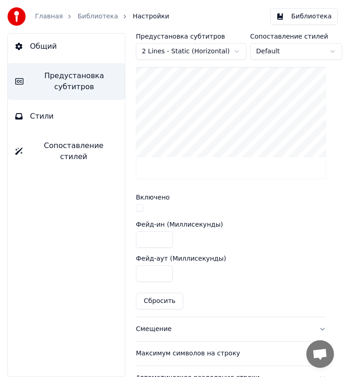
scroll to position [341, 0]
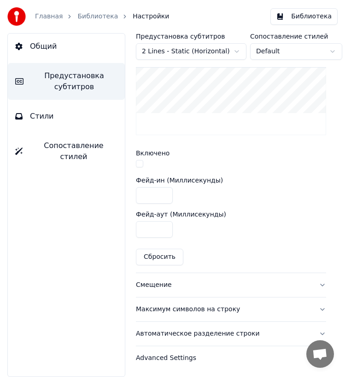
click at [180, 312] on div "Максимум символов на строку" at bounding box center [223, 309] width 175 height 9
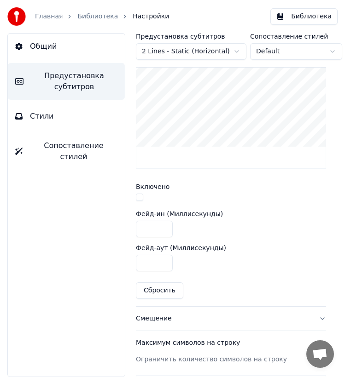
scroll to position [281, 0]
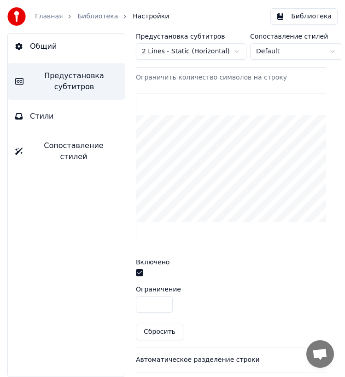
click at [142, 273] on button "button" at bounding box center [139, 272] width 7 height 7
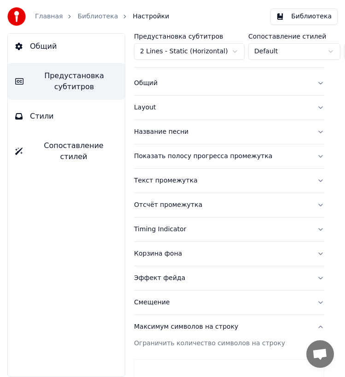
scroll to position [0, 2]
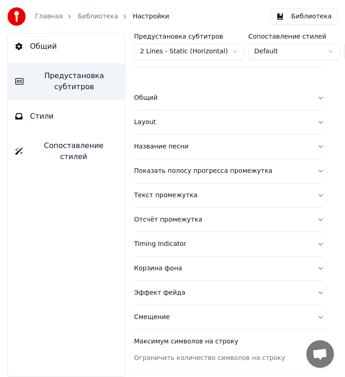
click at [165, 241] on div "Timing Indicator" at bounding box center [221, 244] width 175 height 9
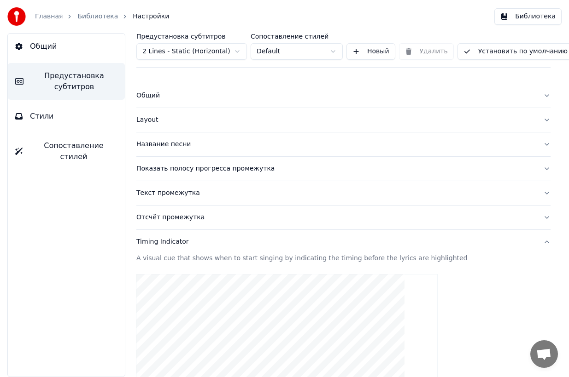
scroll to position [0, 0]
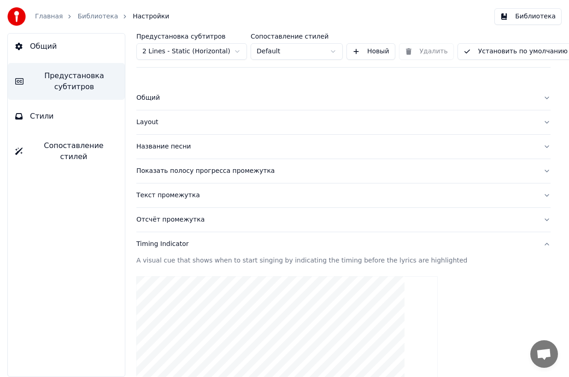
drag, startPoint x: 546, startPoint y: 19, endPoint x: 214, endPoint y: 89, distance: 339.7
click at [214, 89] on div "Главная Библиотека Настройки Библиотека Общий Предустановка субтитров Стили Соп…" at bounding box center [284, 188] width 569 height 377
click at [51, 44] on span "Общий" at bounding box center [43, 46] width 27 height 11
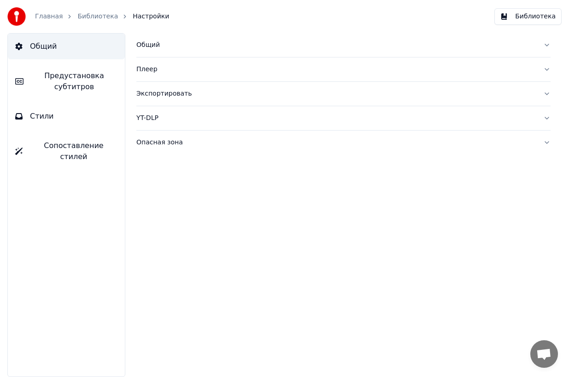
click at [81, 125] on button "Стили" at bounding box center [66, 117] width 117 height 26
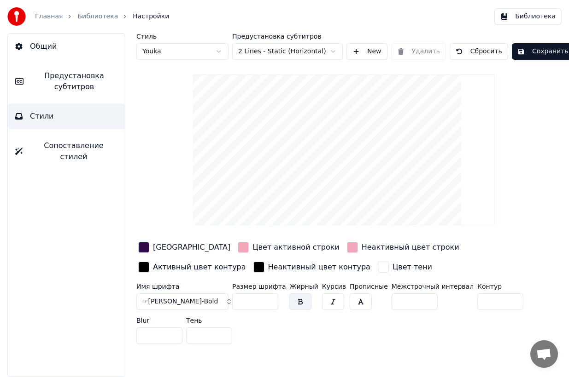
click at [81, 150] on span "Сопоставление стилей" at bounding box center [73, 151] width 87 height 22
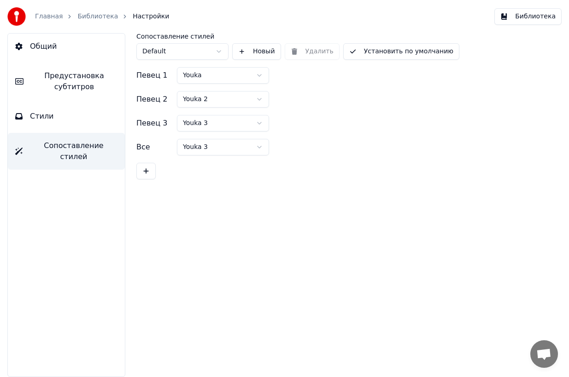
click at [78, 60] on div "Общий Предустановка субтитров Стили Сопоставление стилей" at bounding box center [66, 205] width 118 height 344
click at [81, 49] on button "Общий" at bounding box center [66, 47] width 117 height 26
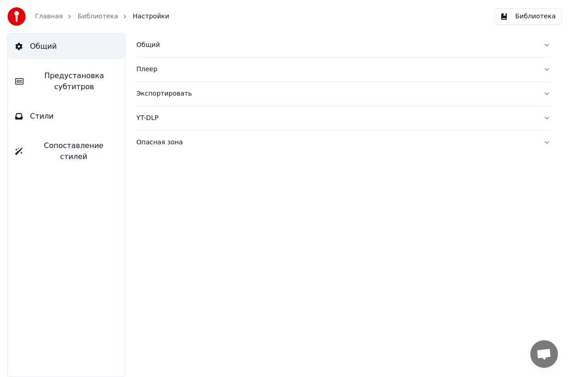
click at [85, 79] on span "Предустановка субтитров" at bounding box center [74, 81] width 87 height 22
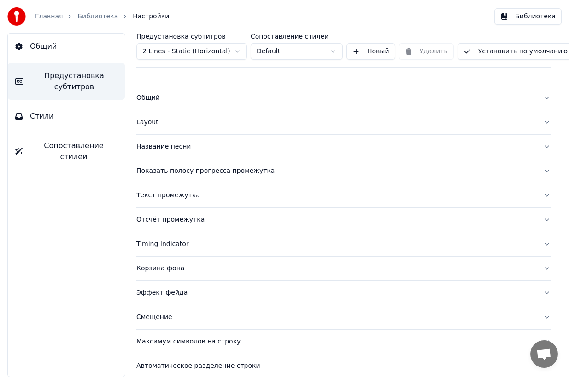
click at [515, 17] on button "Библиотека" at bounding box center [527, 16] width 67 height 17
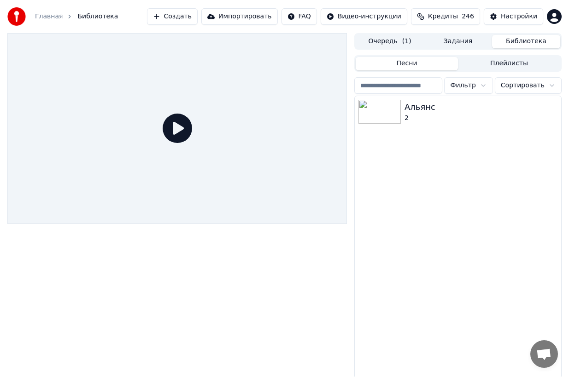
click at [169, 123] on icon at bounding box center [177, 128] width 29 height 29
click at [182, 134] on icon at bounding box center [177, 128] width 29 height 29
click at [394, 120] on img at bounding box center [379, 112] width 42 height 24
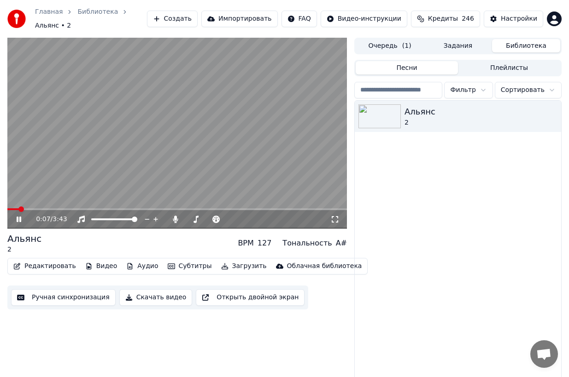
scroll to position [1, 0]
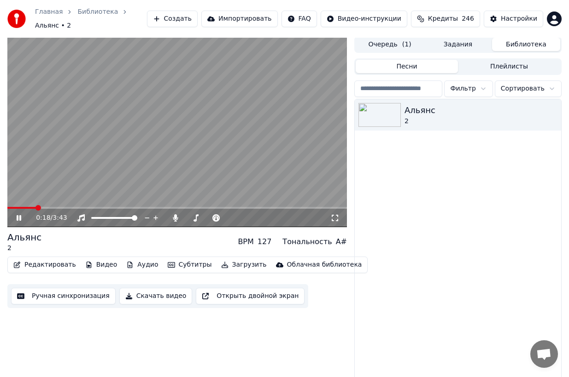
click at [198, 154] on video at bounding box center [176, 131] width 339 height 191
click at [233, 261] on button "Загрузить" at bounding box center [243, 265] width 53 height 13
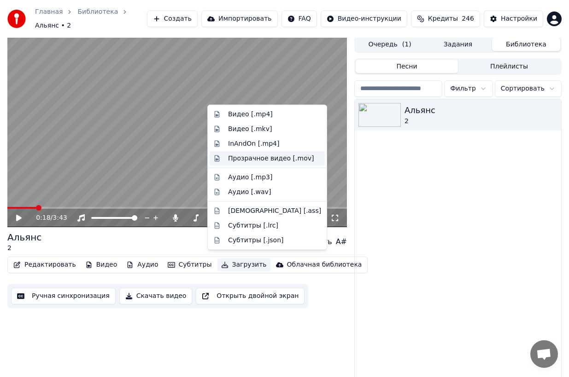
click at [244, 158] on div "Прозрачное видео [.mov]" at bounding box center [271, 158] width 86 height 9
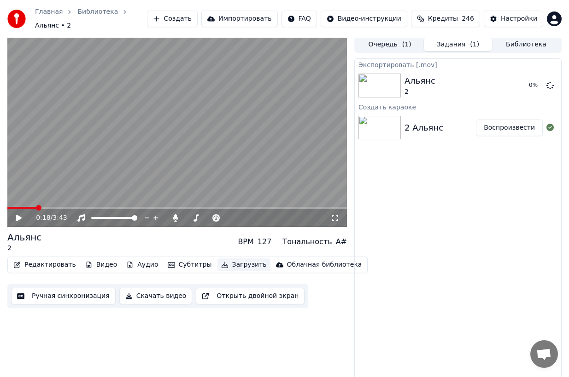
scroll to position [0, 0]
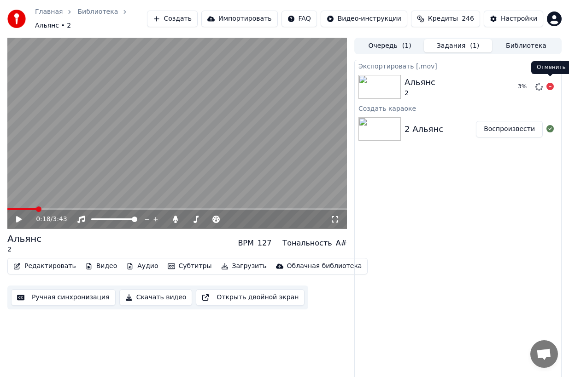
click at [552, 83] on icon at bounding box center [549, 86] width 7 height 7
click at [138, 296] on button "Скачать видео" at bounding box center [155, 298] width 73 height 17
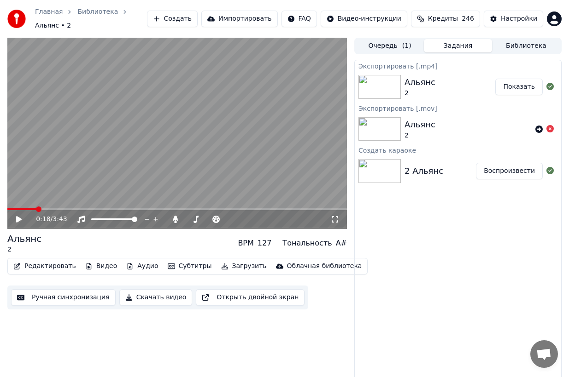
click at [510, 87] on button "Показать" at bounding box center [518, 87] width 47 height 17
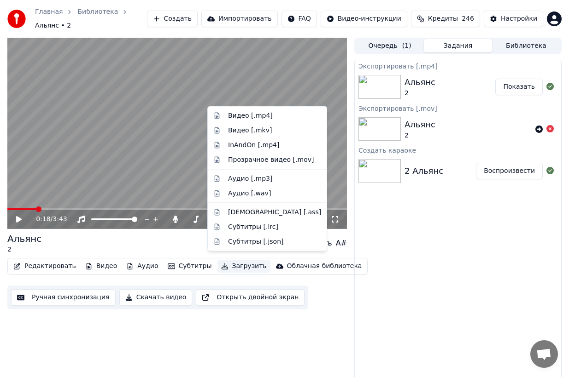
click at [237, 260] on button "Загрузить" at bounding box center [243, 266] width 53 height 13
click at [271, 115] on div "Видео [.mp4]" at bounding box center [274, 115] width 93 height 9
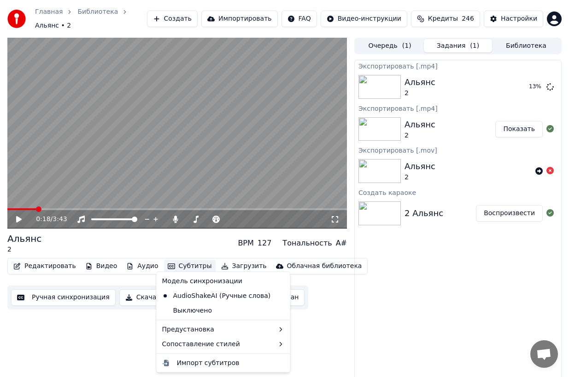
click at [181, 264] on button "Субтитры" at bounding box center [190, 266] width 52 height 13
click at [273, 364] on div "Импорт субтитров" at bounding box center [231, 363] width 108 height 9
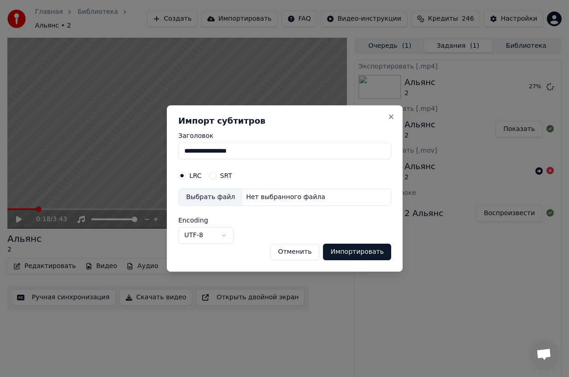
click at [283, 252] on button "Отменить" at bounding box center [294, 252] width 49 height 17
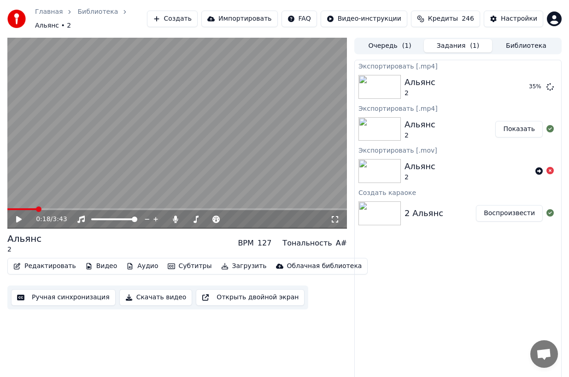
drag, startPoint x: 486, startPoint y: 228, endPoint x: 549, endPoint y: 225, distance: 63.1
click at [488, 228] on div "Экспортировать [.mp4] Альянс 2 35 % Экспортировать [.mp4] Альянс 2 Показать Экс…" at bounding box center [457, 220] width 207 height 321
click at [510, 80] on button "Показать" at bounding box center [518, 87] width 47 height 17
click at [517, 81] on button "Показать" at bounding box center [518, 87] width 47 height 17
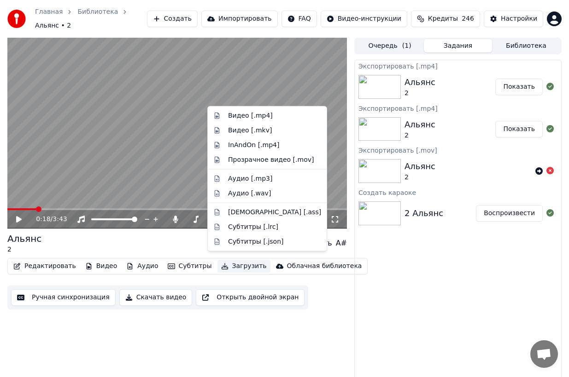
click at [243, 264] on button "Загрузить" at bounding box center [243, 266] width 53 height 13
click at [273, 161] on div "Прозрачное видео [.mov]" at bounding box center [271, 159] width 86 height 9
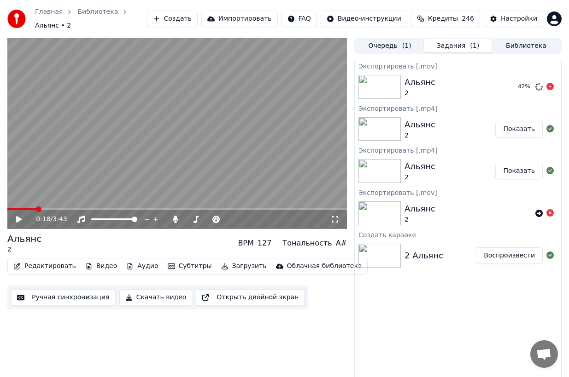
click at [396, 93] on img at bounding box center [379, 87] width 42 height 24
click at [547, 83] on icon at bounding box center [549, 86] width 7 height 7
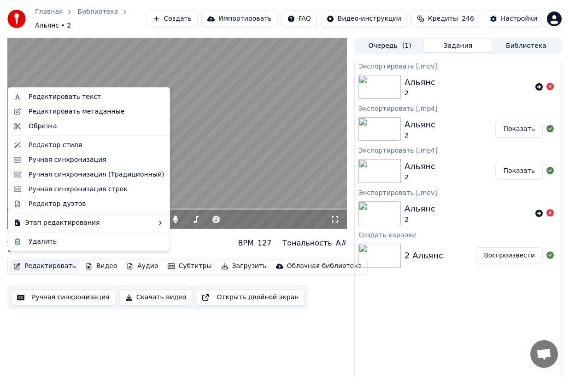
click at [48, 260] on button "Редактировать" at bounding box center [45, 266] width 70 height 13
click at [70, 144] on div "Редактор стиля" at bounding box center [55, 144] width 53 height 9
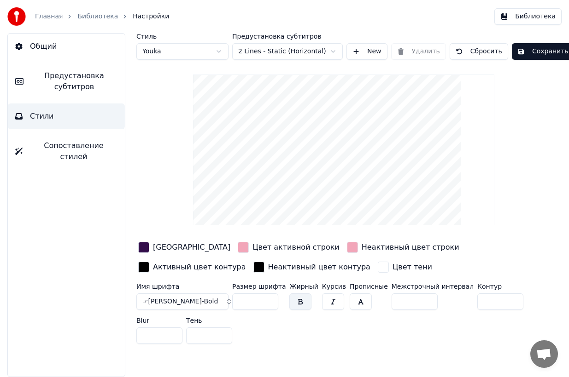
click at [176, 300] on span "☞Gilroy-Bold" at bounding box center [179, 301] width 75 height 9
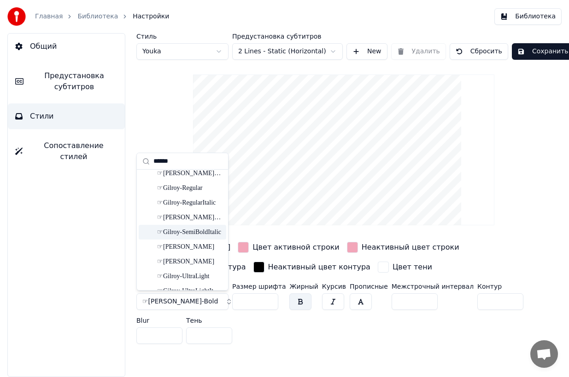
scroll to position [178, 0]
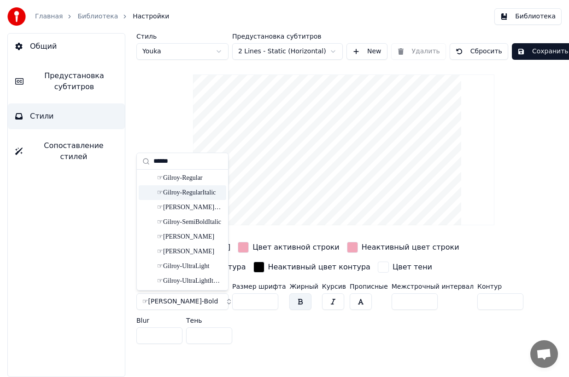
type input "******"
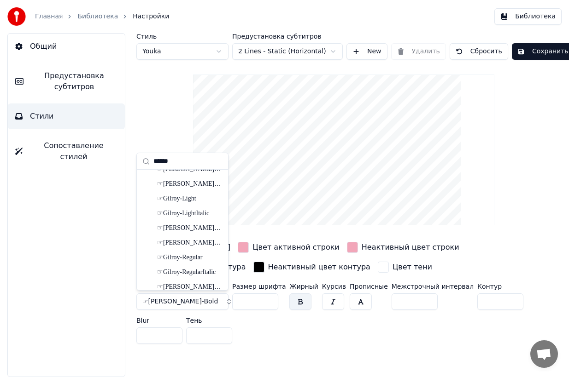
scroll to position [0, 0]
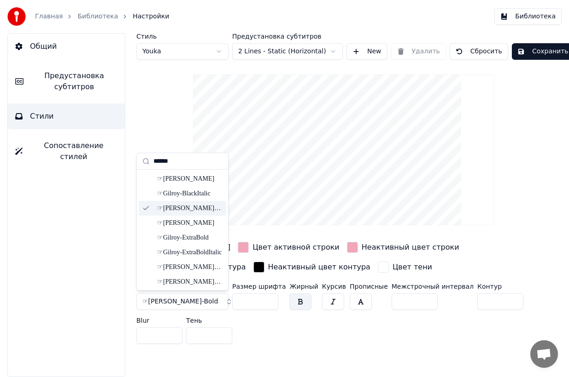
click at [174, 207] on div "☞Gilroy-Bold" at bounding box center [189, 208] width 65 height 9
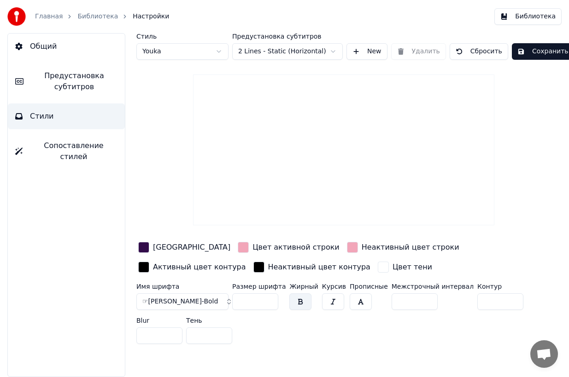
click at [303, 303] on button "button" at bounding box center [300, 302] width 22 height 17
click at [200, 298] on button "☞Gilroy-Bold" at bounding box center [182, 302] width 92 height 17
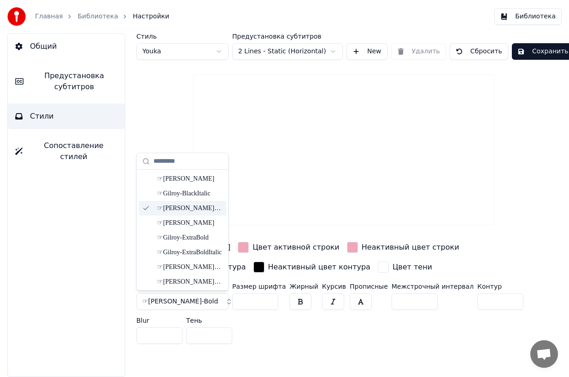
click at [198, 210] on div "☞Gilroy-Bold" at bounding box center [189, 208] width 65 height 9
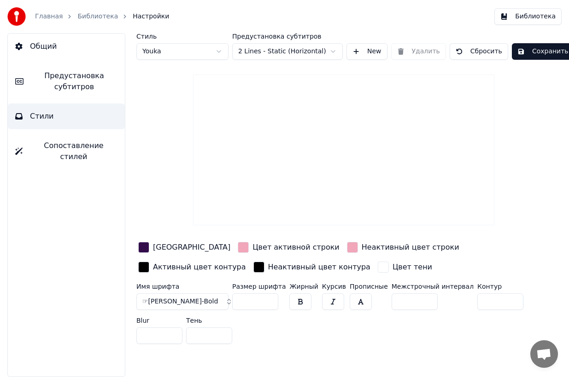
click at [390, 151] on video at bounding box center [343, 150] width 301 height 151
click at [540, 52] on button "Сохранить" at bounding box center [542, 51] width 62 height 17
click at [41, 49] on span "Общий" at bounding box center [43, 46] width 27 height 11
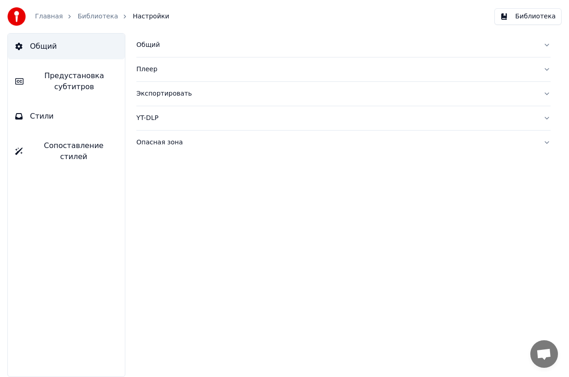
click at [135, 20] on span "Настройки" at bounding box center [151, 16] width 36 height 9
click at [101, 17] on link "Библиотека" at bounding box center [97, 16] width 41 height 9
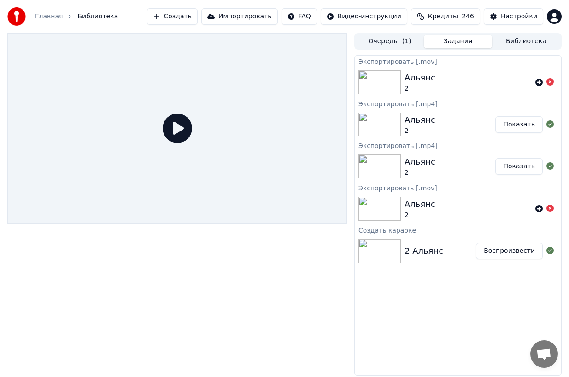
click at [179, 129] on icon at bounding box center [177, 128] width 29 height 29
click at [369, 74] on img at bounding box center [379, 82] width 42 height 24
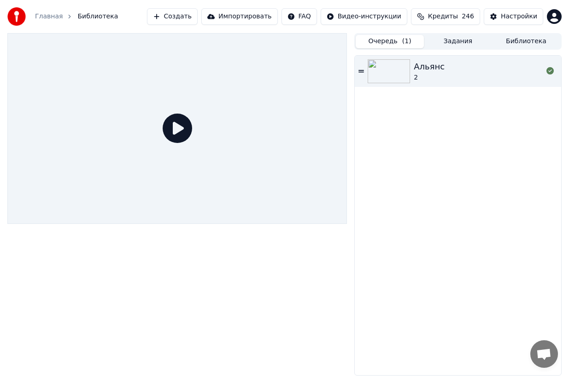
click at [400, 38] on button "Очередь ( 1 )" at bounding box center [389, 41] width 68 height 13
click at [400, 72] on img at bounding box center [388, 71] width 42 height 24
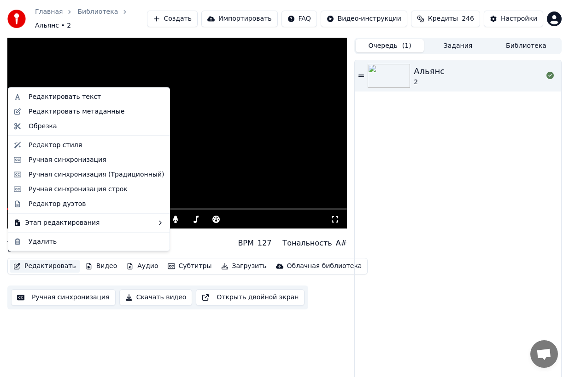
click at [57, 264] on button "Редактировать" at bounding box center [45, 266] width 70 height 13
click at [69, 144] on div "Редактор стиля" at bounding box center [55, 144] width 53 height 9
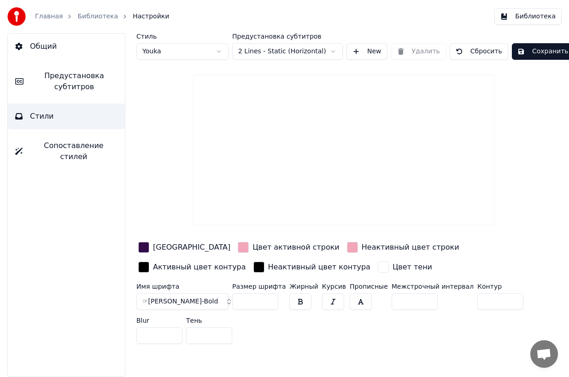
click at [183, 303] on button "☞Gilroy-Bold" at bounding box center [182, 302] width 92 height 17
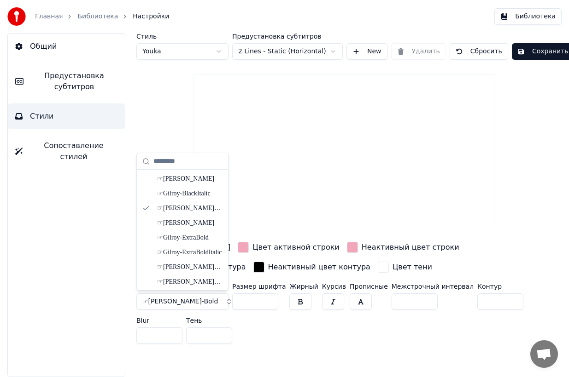
click at [166, 299] on span "☞Gilroy-Bold" at bounding box center [179, 301] width 75 height 9
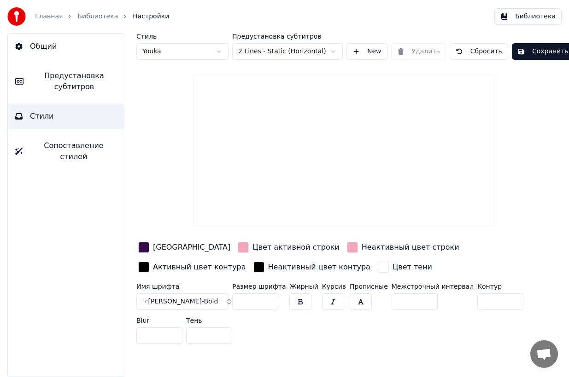
click at [166, 299] on span "☞Gilroy-Bold" at bounding box center [179, 301] width 75 height 9
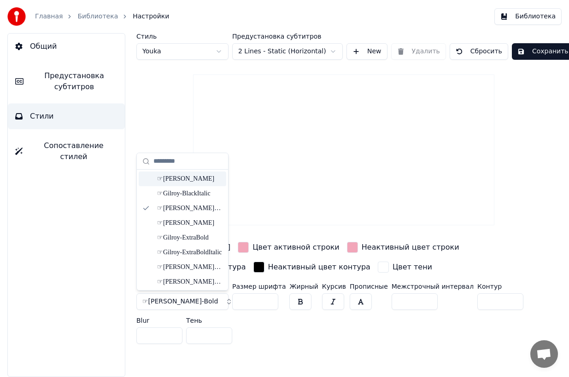
click at [182, 177] on div "☞Gilroy-Black" at bounding box center [189, 178] width 65 height 9
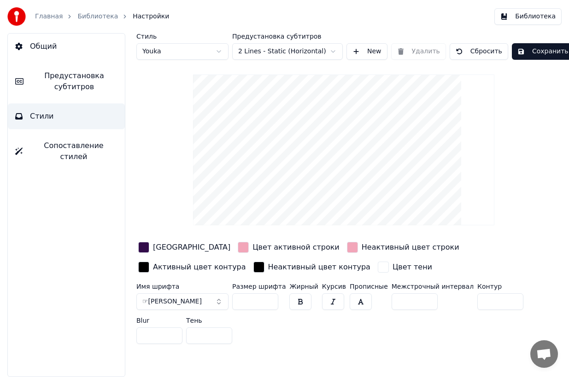
click at [191, 296] on button "☞Gilroy-Black" at bounding box center [182, 302] width 92 height 17
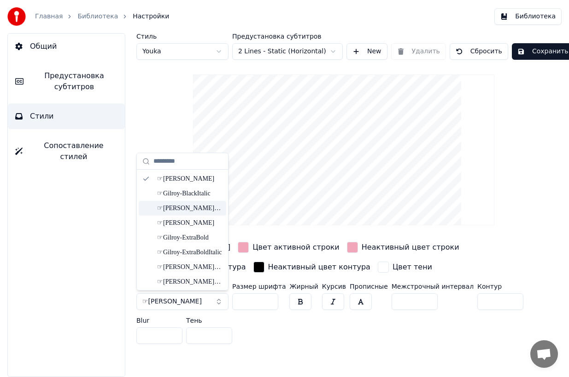
click at [200, 209] on div "☞Gilroy-Bold" at bounding box center [189, 208] width 65 height 9
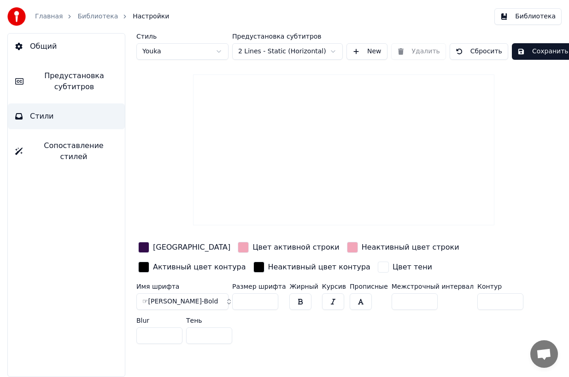
click at [186, 299] on button "☞Gilroy-Bold" at bounding box center [182, 302] width 92 height 17
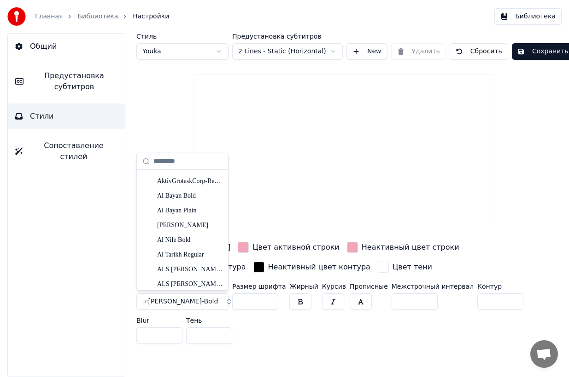
scroll to position [572, 0]
click at [195, 272] on div "ALS Hauss Black" at bounding box center [189, 269] width 65 height 9
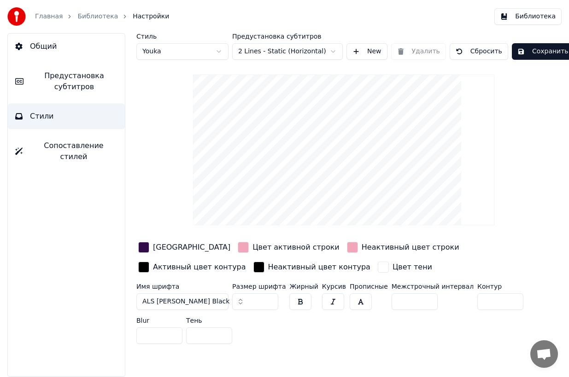
click at [193, 311] on div "Имя шрифта ALS Hauss Black" at bounding box center [182, 299] width 92 height 30
click at [305, 301] on button "button" at bounding box center [300, 302] width 22 height 17
click at [546, 48] on button "Сохранить" at bounding box center [542, 51] width 62 height 17
click at [534, 52] on button "Сохранить" at bounding box center [542, 51] width 62 height 17
click at [96, 16] on link "Библиотека" at bounding box center [97, 16] width 41 height 9
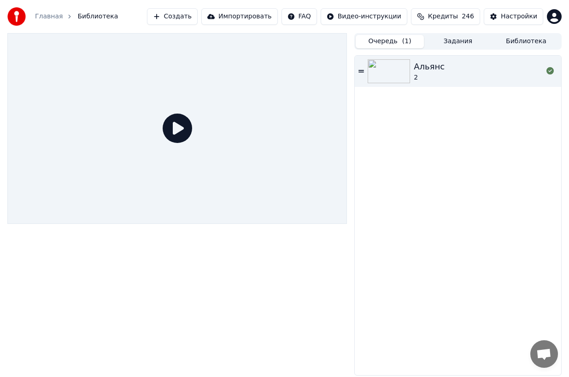
click at [174, 129] on icon at bounding box center [177, 128] width 29 height 29
click at [451, 61] on div "Альянс 2" at bounding box center [477, 71] width 129 height 22
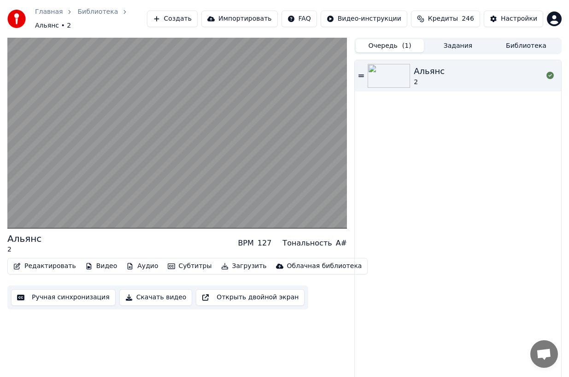
click at [60, 265] on button "Редактировать" at bounding box center [45, 266] width 70 height 13
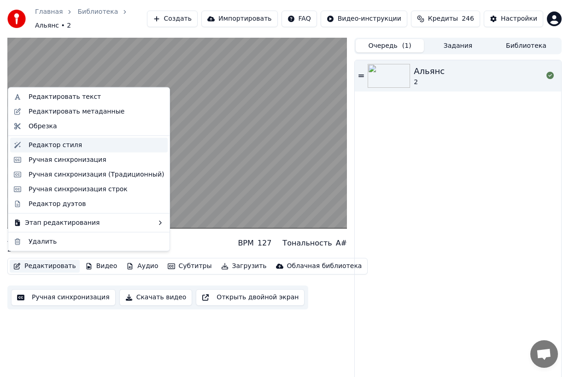
click at [74, 143] on div "Редактор стиля" at bounding box center [55, 144] width 53 height 9
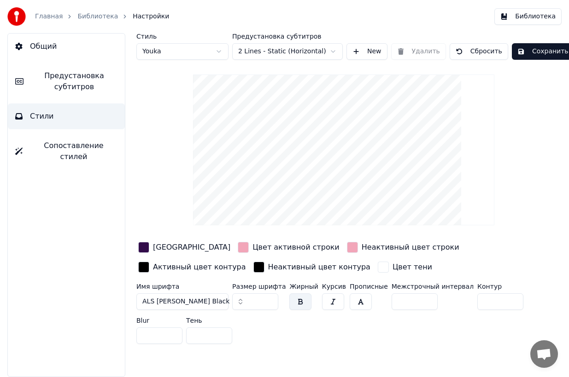
drag, startPoint x: 180, startPoint y: 295, endPoint x: 188, endPoint y: 313, distance: 20.2
click at [180, 295] on button "ALS Hauss Black" at bounding box center [182, 302] width 92 height 17
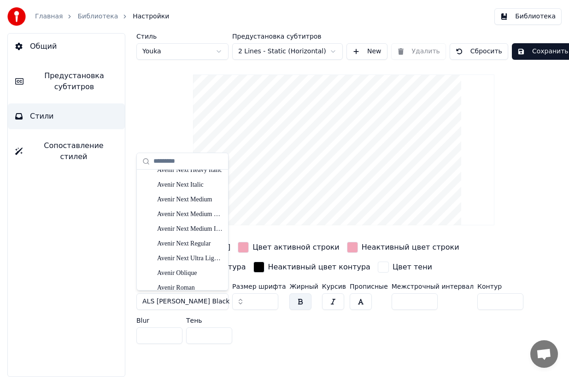
scroll to position [2038, 0]
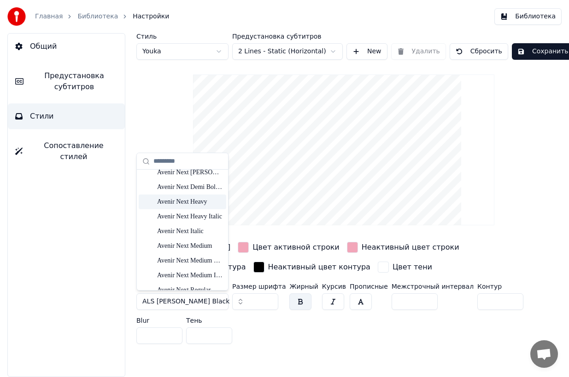
click at [197, 198] on div "Avenir Next Heavy" at bounding box center [189, 201] width 65 height 9
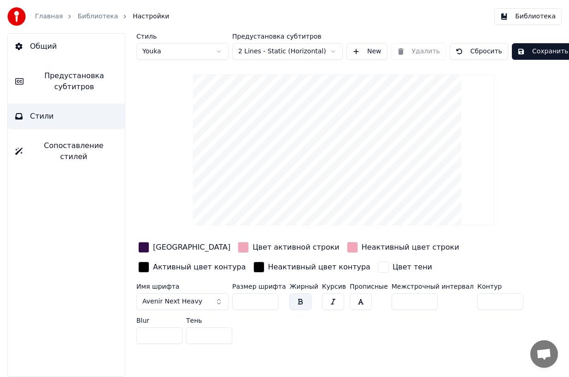
click at [535, 52] on button "Сохранить" at bounding box center [542, 51] width 62 height 17
click at [86, 12] on link "Библиотека" at bounding box center [97, 16] width 41 height 9
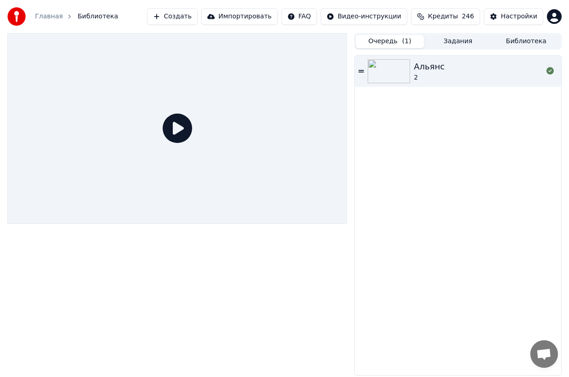
click at [394, 81] on img at bounding box center [388, 71] width 42 height 24
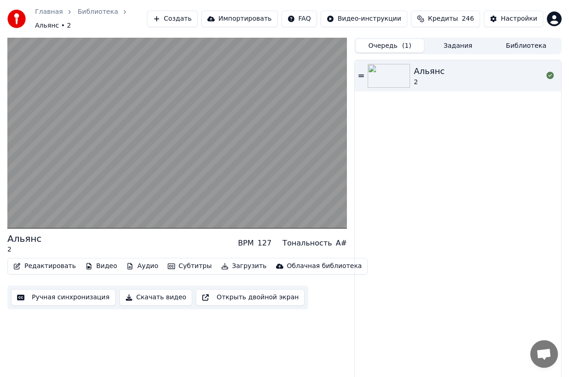
click at [137, 297] on button "Скачать видео" at bounding box center [155, 298] width 73 height 17
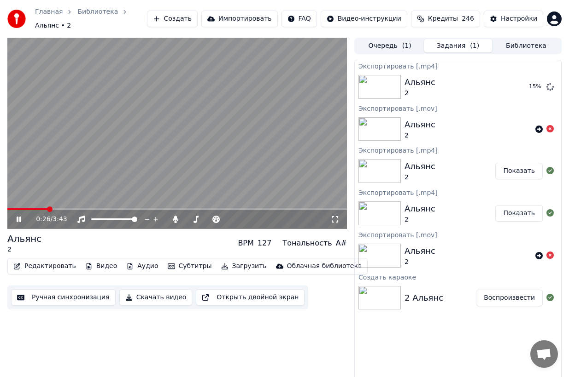
click at [19, 217] on icon at bounding box center [19, 220] width 5 height 6
click at [510, 86] on button "Показать" at bounding box center [518, 87] width 47 height 17
click at [186, 265] on button "Субтитры" at bounding box center [190, 266] width 52 height 13
click at [297, 325] on div "0:26 / 3:43 Альянс 2 BPM 127 Тональность A# Редактировать Видео Аудио Субтитры …" at bounding box center [176, 209] width 339 height 343
click at [78, 296] on button "Ручная синхронизация" at bounding box center [63, 298] width 104 height 17
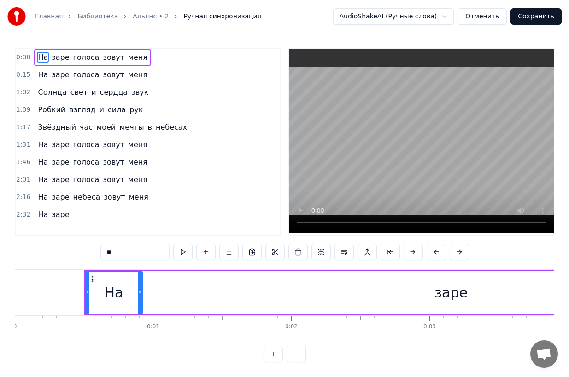
click at [149, 16] on link "Альянс • 2" at bounding box center [151, 16] width 36 height 9
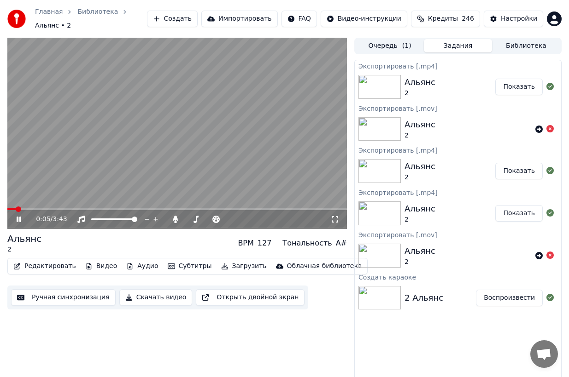
click at [179, 150] on video at bounding box center [176, 133] width 339 height 191
click at [193, 260] on button "Субтитры" at bounding box center [190, 266] width 52 height 13
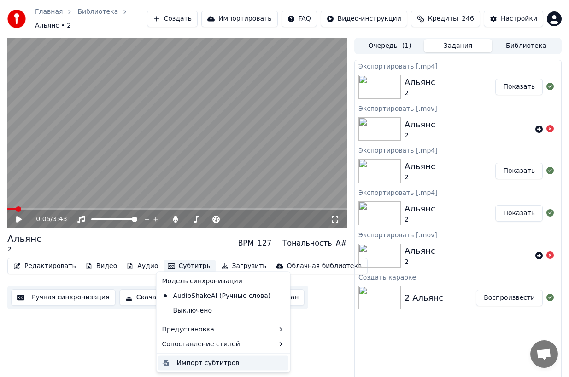
click at [219, 364] on div "Импорт субтитров" at bounding box center [208, 363] width 63 height 9
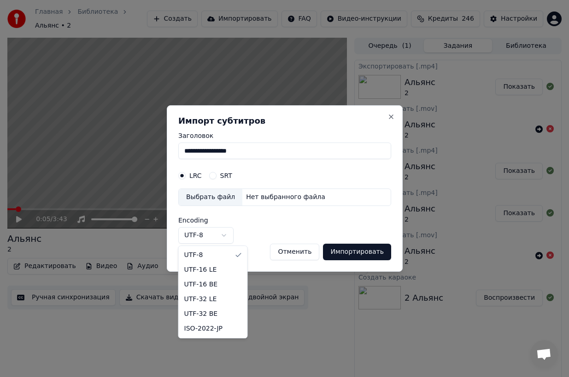
click at [212, 230] on body "**********" at bounding box center [284, 188] width 569 height 377
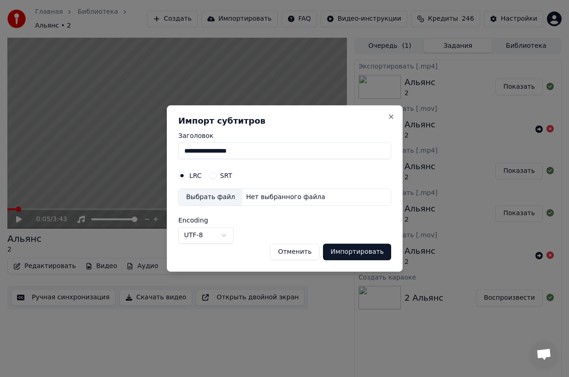
click at [266, 225] on body "**********" at bounding box center [284, 188] width 569 height 377
click at [388, 117] on button "Close" at bounding box center [390, 116] width 7 height 7
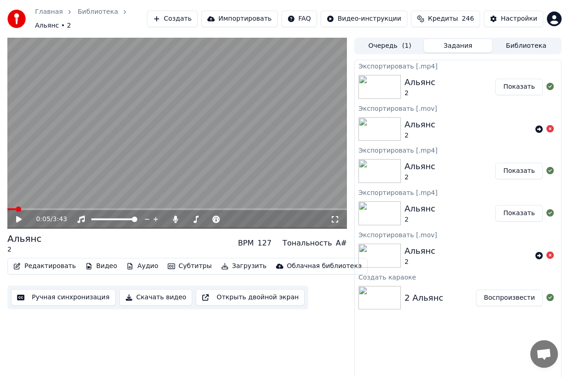
click at [307, 243] on div "Тональность" at bounding box center [306, 243] width 49 height 11
click at [62, 262] on button "Редактировать" at bounding box center [45, 266] width 70 height 13
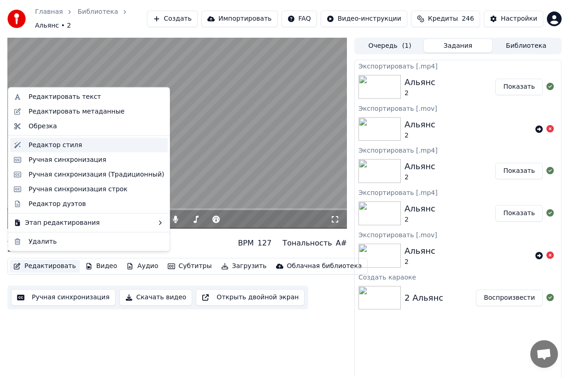
click at [70, 145] on div "Редактор стиля" at bounding box center [55, 144] width 53 height 9
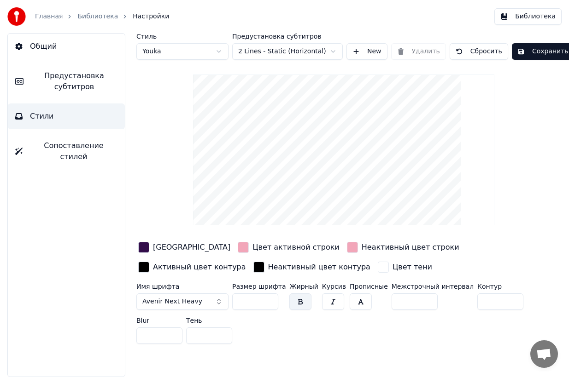
click at [81, 84] on span "Предустановка субтитров" at bounding box center [74, 81] width 87 height 22
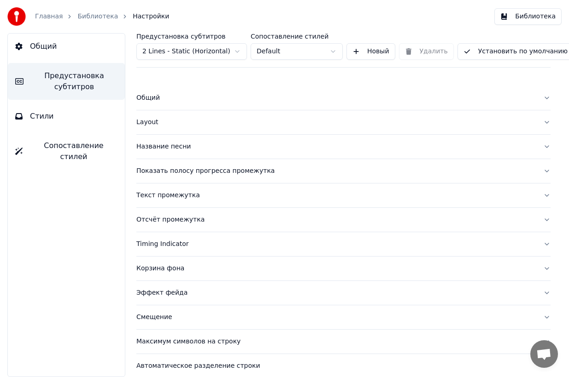
click at [148, 99] on div "Общий" at bounding box center [335, 97] width 399 height 9
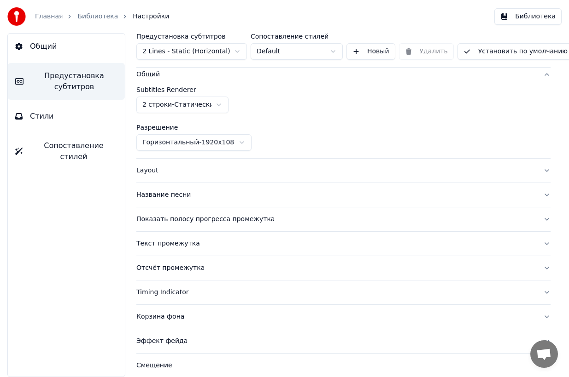
click at [146, 168] on div "Layout" at bounding box center [335, 170] width 399 height 9
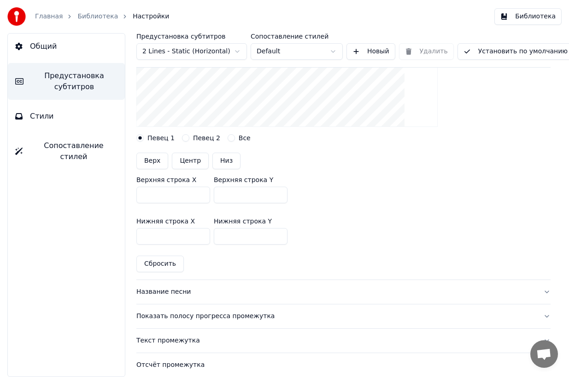
scroll to position [192, 0]
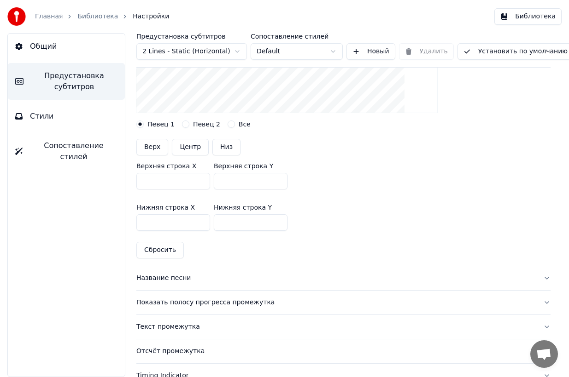
click at [172, 275] on div "Название песни" at bounding box center [335, 278] width 399 height 9
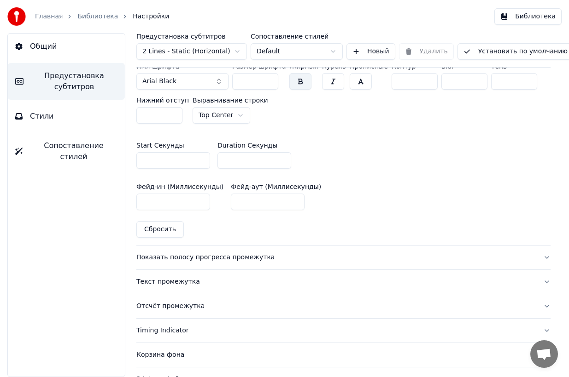
scroll to position [459, 0]
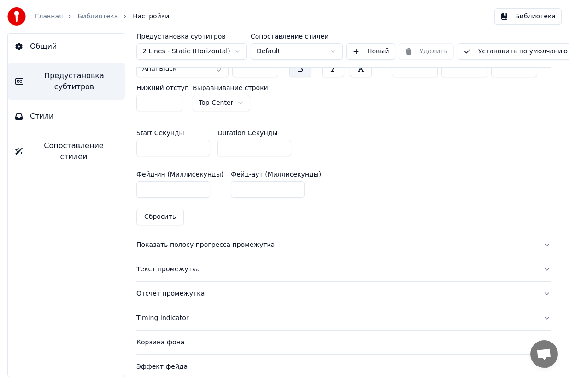
click at [180, 244] on div "Показать полосу прогресса промежутка" at bounding box center [335, 245] width 399 height 9
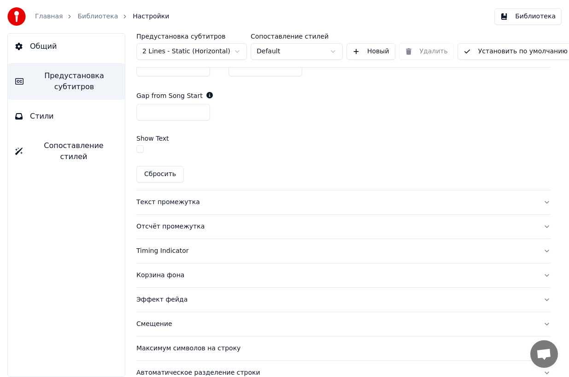
scroll to position [544, 0]
click at [168, 277] on div "Корзина фона" at bounding box center [335, 275] width 399 height 9
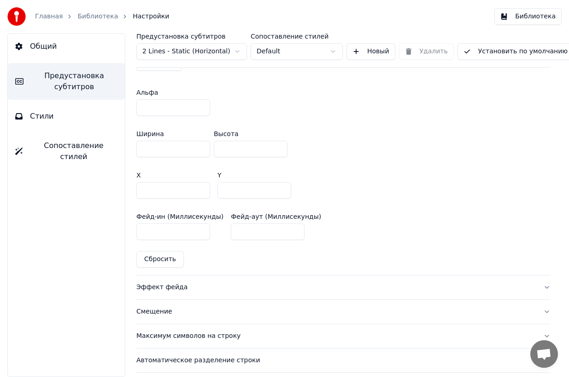
scroll to position [548, 0]
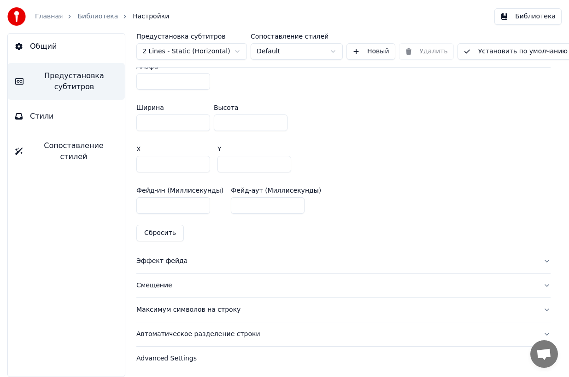
click at [165, 264] on div "Эффект фейда" at bounding box center [335, 261] width 399 height 9
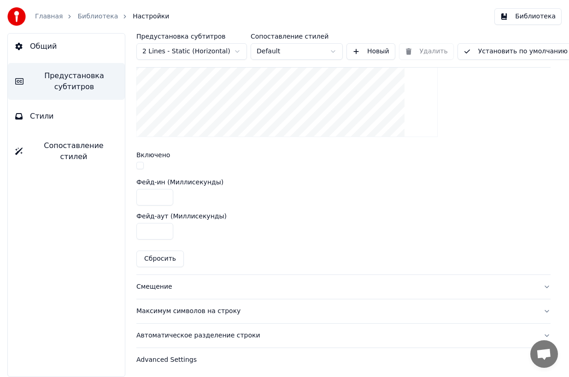
scroll to position [341, 0]
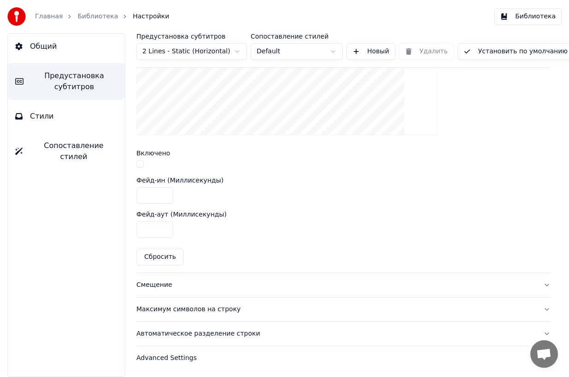
click at [160, 290] on button "Смещение" at bounding box center [343, 285] width 414 height 24
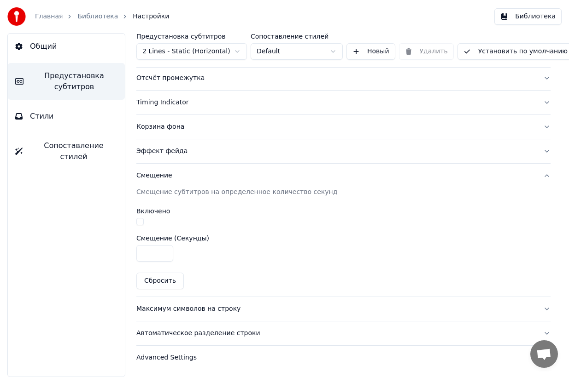
scroll to position [141, 0]
click at [176, 311] on div "Максимум символов на строку" at bounding box center [335, 309] width 399 height 9
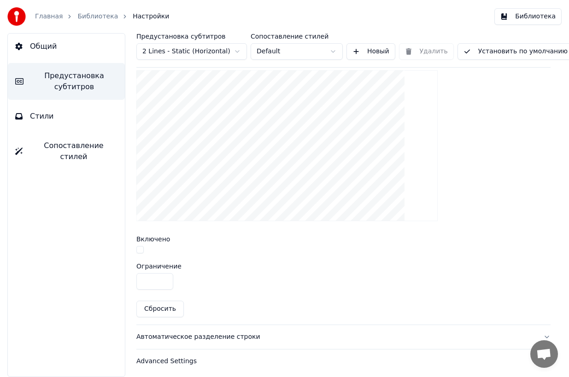
scroll to position [307, 0]
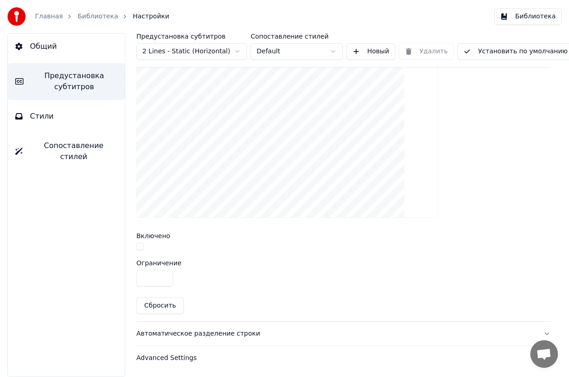
click at [174, 360] on div "Advanced Settings" at bounding box center [335, 358] width 399 height 9
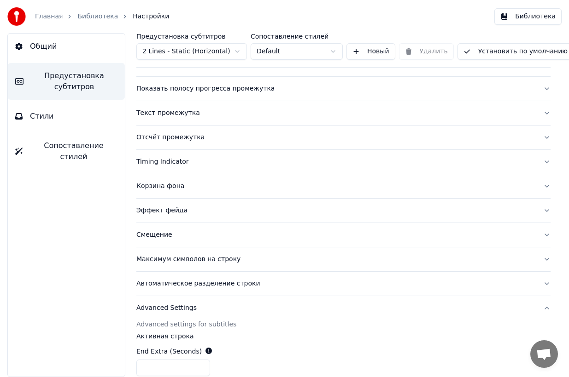
scroll to position [0, 0]
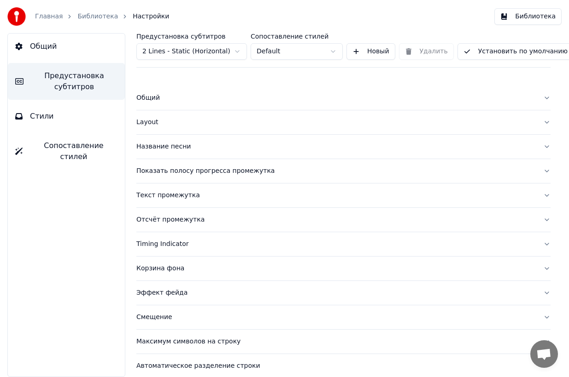
click at [146, 98] on div "Общий" at bounding box center [335, 97] width 399 height 9
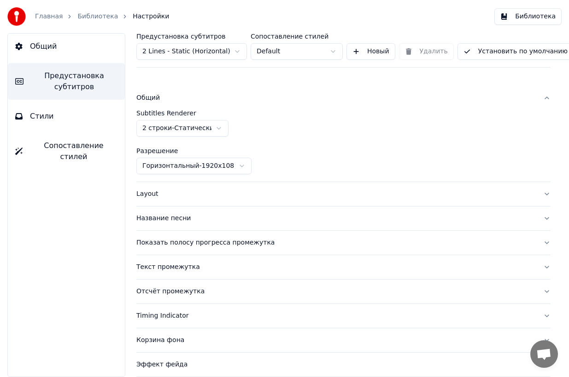
click at [63, 118] on button "Стили" at bounding box center [66, 117] width 117 height 26
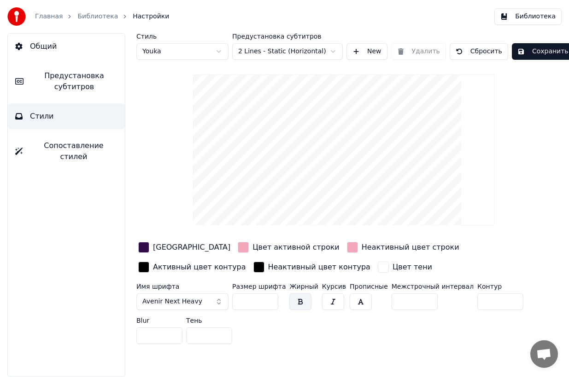
click at [184, 306] on button "Avenir Next Heavy" at bounding box center [182, 302] width 92 height 17
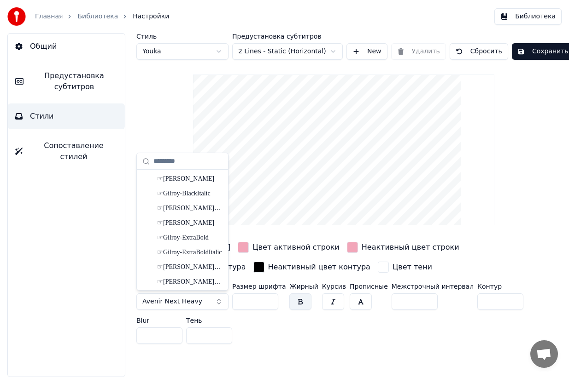
click at [184, 300] on span "Avenir Next Heavy" at bounding box center [172, 301] width 60 height 9
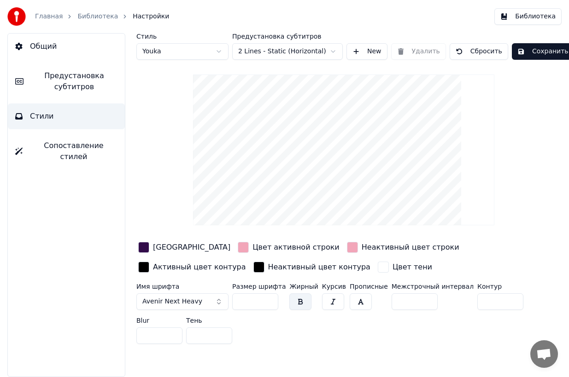
click at [184, 300] on span "Avenir Next Heavy" at bounding box center [172, 301] width 60 height 9
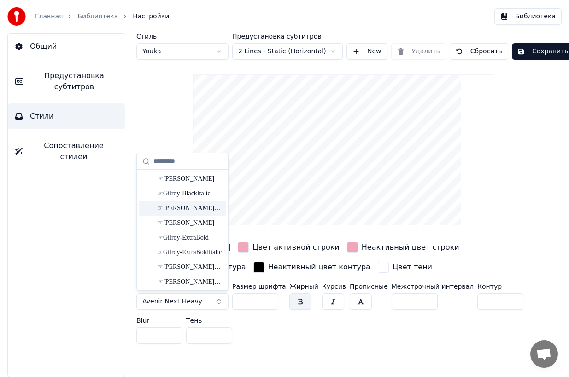
click at [193, 204] on div "☞Gilroy-Bold" at bounding box center [189, 208] width 65 height 9
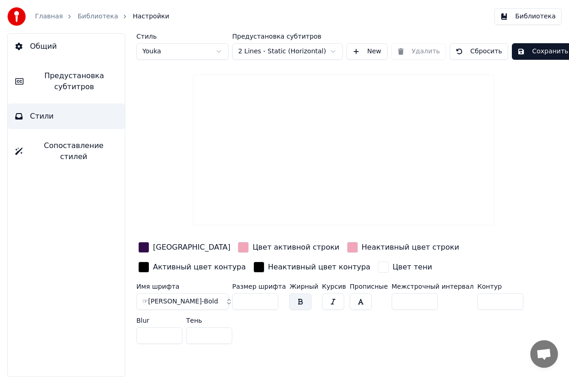
click at [290, 301] on button "button" at bounding box center [300, 302] width 22 height 17
click at [174, 305] on span "☞Gilroy-Bold" at bounding box center [179, 301] width 75 height 9
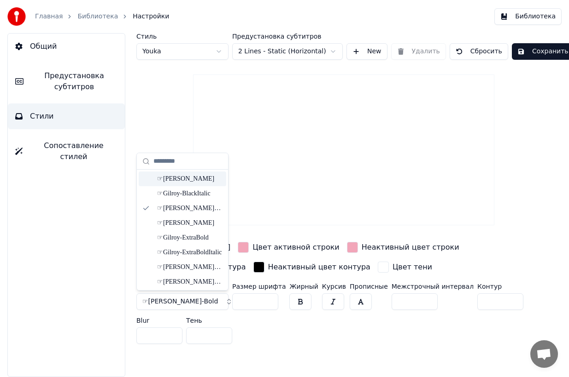
click at [204, 175] on div "☞Gilroy-Black" at bounding box center [189, 178] width 65 height 9
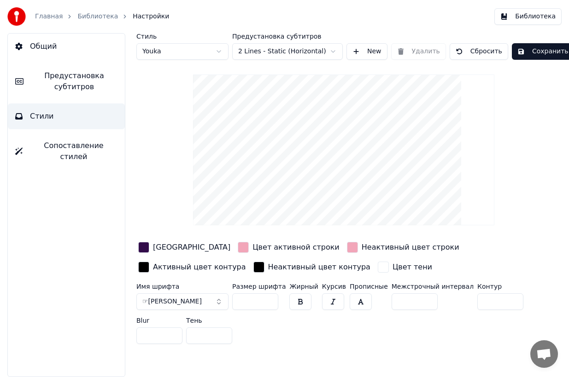
click at [541, 46] on button "Сохранить" at bounding box center [542, 51] width 62 height 17
click at [305, 302] on button "button" at bounding box center [300, 302] width 22 height 17
click at [547, 52] on button "Сохранить" at bounding box center [542, 51] width 62 height 17
click at [99, 15] on link "Библиотека" at bounding box center [97, 16] width 41 height 9
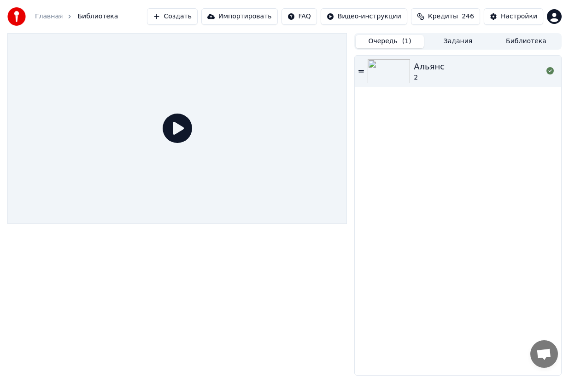
click at [396, 40] on button "Очередь ( 1 )" at bounding box center [389, 41] width 68 height 13
click at [395, 73] on img at bounding box center [388, 71] width 42 height 24
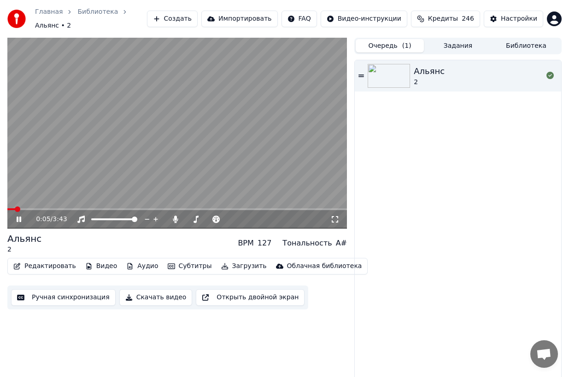
click at [161, 296] on button "Скачать видео" at bounding box center [155, 298] width 73 height 17
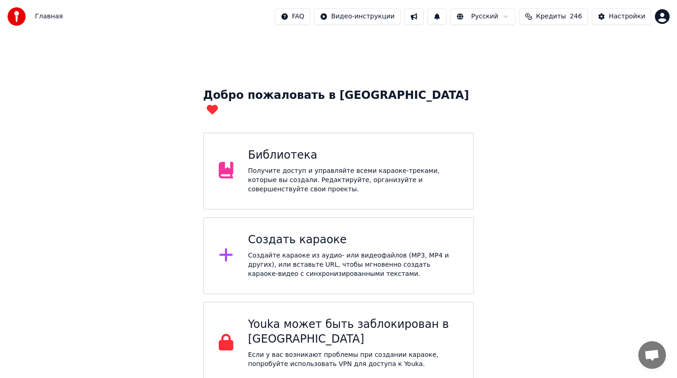
click at [302, 14] on html "Главная FAQ Видео-инструкции Русский Кредиты 246 Настройки Добро пожаловать в Y…" at bounding box center [338, 192] width 677 height 385
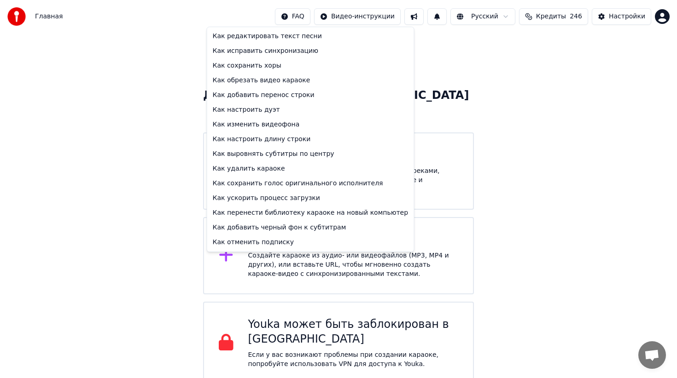
click at [662, 361] on html "Главная FAQ Видео-инструкции Русский Кредиты 246 Настройки Добро пожаловать в Y…" at bounding box center [338, 192] width 677 height 385
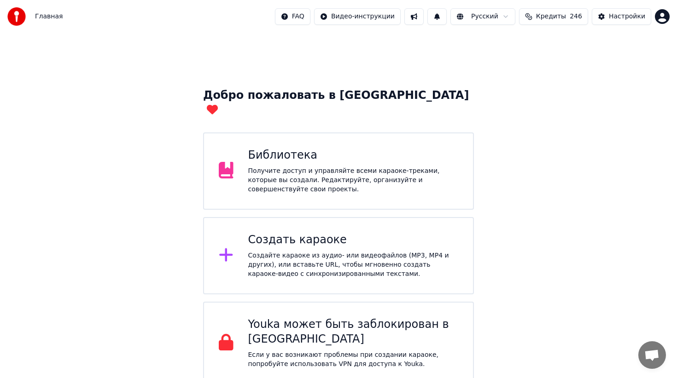
click at [652, 355] on span "Открытый чат" at bounding box center [651, 356] width 15 height 13
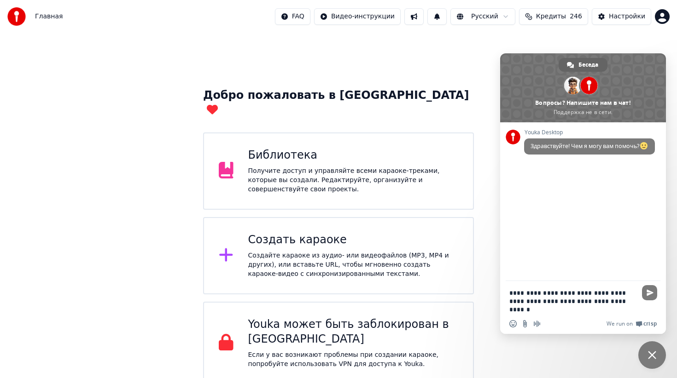
type textarea "**********"
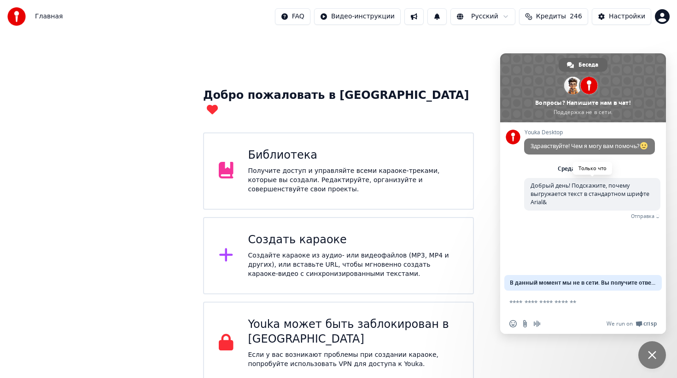
click at [633, 192] on span "Добрый день! Подскажите, почему выгружается текст в стандартном шрифте Arial&" at bounding box center [589, 194] width 119 height 24
click at [630, 195] on span "Добрый день! Подскажите, почему выгружается текст в стандартном шрифте Arial&" at bounding box center [589, 194] width 119 height 24
click at [601, 283] on span "В данный момент мы не в сети. Вы получите ответ на email." at bounding box center [583, 283] width 146 height 16
click at [315, 148] on div "Библиотека Получите доступ и управляйте всеми караоке-треками, которые вы созда…" at bounding box center [353, 171] width 210 height 46
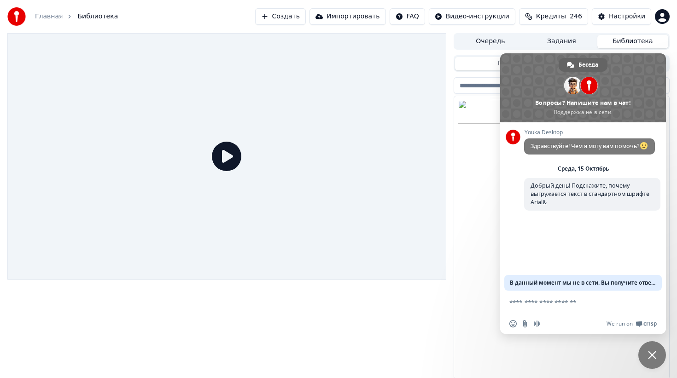
click at [544, 285] on span "В данный момент мы не в сети. Вы получите ответ на email." at bounding box center [583, 283] width 146 height 16
click at [482, 193] on div "Альянс 2" at bounding box center [561, 237] width 215 height 283
click at [655, 349] on span "Закрыть чат" at bounding box center [652, 356] width 28 height 28
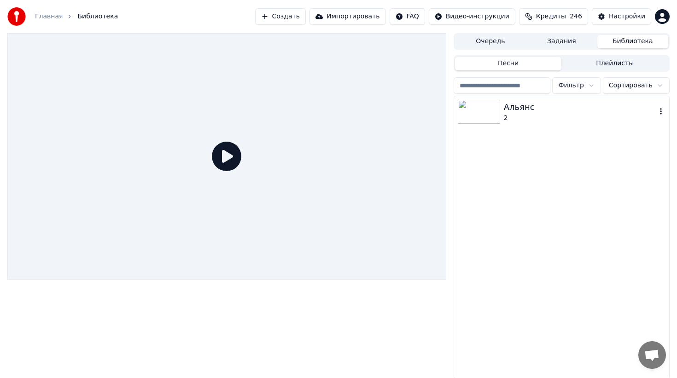
click at [488, 121] on img at bounding box center [479, 112] width 42 height 24
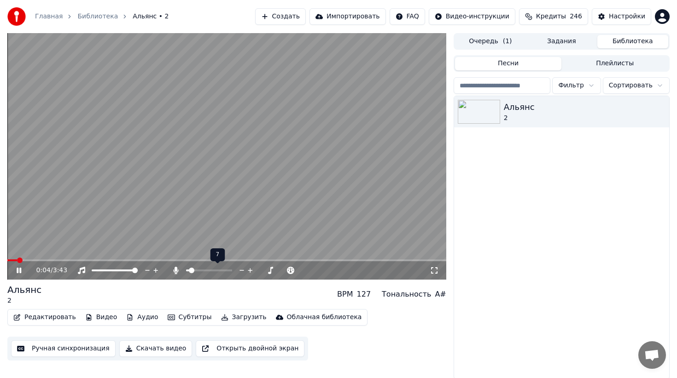
click at [194, 273] on span at bounding box center [192, 271] width 6 height 6
click at [18, 272] on icon at bounding box center [26, 270] width 22 height 7
click at [642, 355] on span "Открытый чат" at bounding box center [652, 356] width 28 height 28
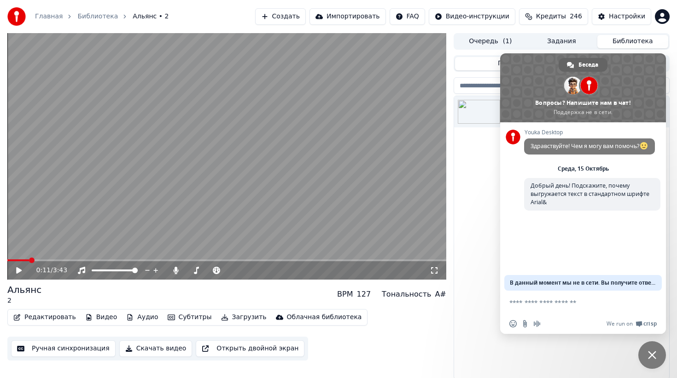
click at [633, 282] on span "В данный момент мы не в сети. Вы получите ответ на email." at bounding box center [583, 283] width 146 height 16
click at [654, 282] on span "В данный момент мы не в сети. Вы получите ответ на email." at bounding box center [583, 283] width 146 height 16
click at [650, 344] on span "Закрыть чат" at bounding box center [652, 356] width 28 height 28
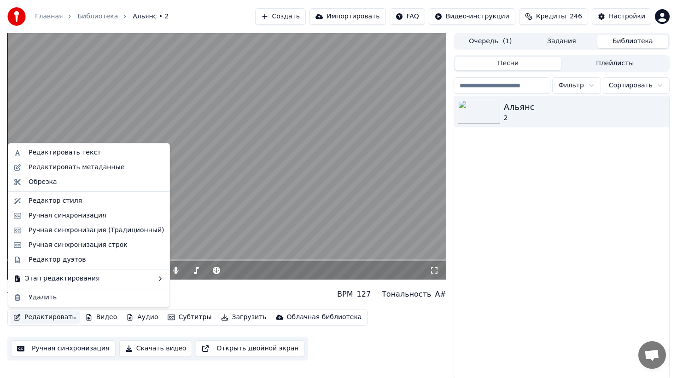
click at [50, 319] on button "Редактировать" at bounding box center [45, 317] width 70 height 13
click at [72, 172] on div "Редактировать метаданные" at bounding box center [88, 167] width 157 height 15
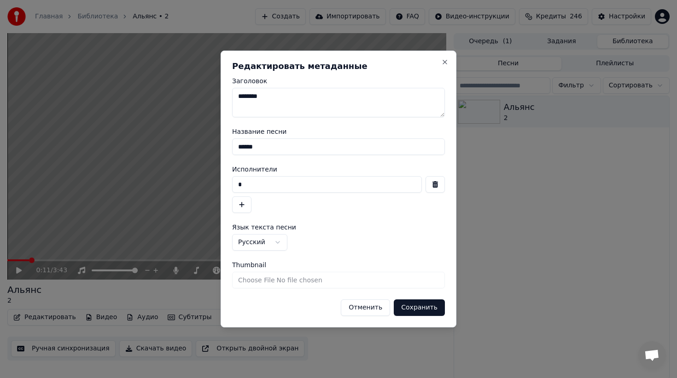
click at [378, 311] on button "Отменить" at bounding box center [365, 308] width 49 height 17
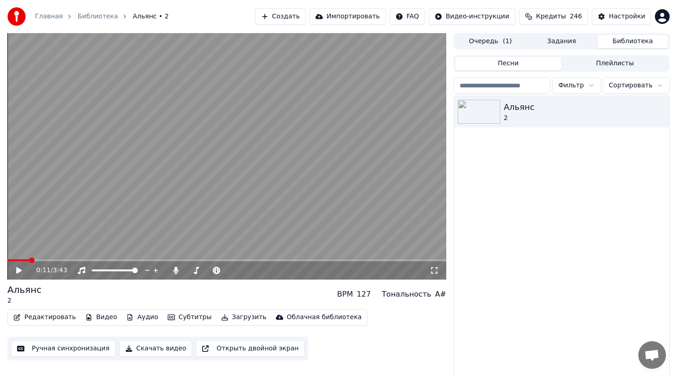
click at [52, 316] on button "Редактировать" at bounding box center [45, 317] width 70 height 13
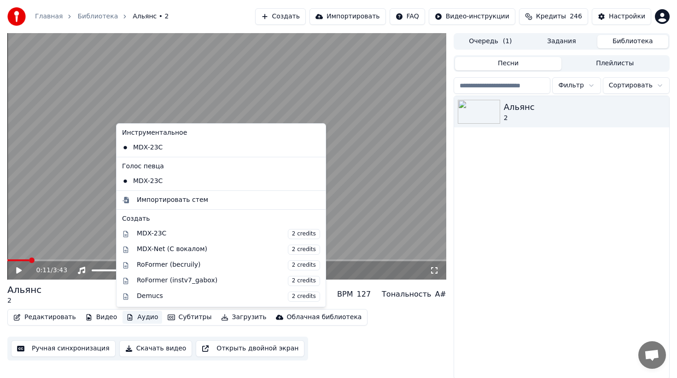
click at [659, 351] on span "Открытый чат" at bounding box center [651, 356] width 15 height 13
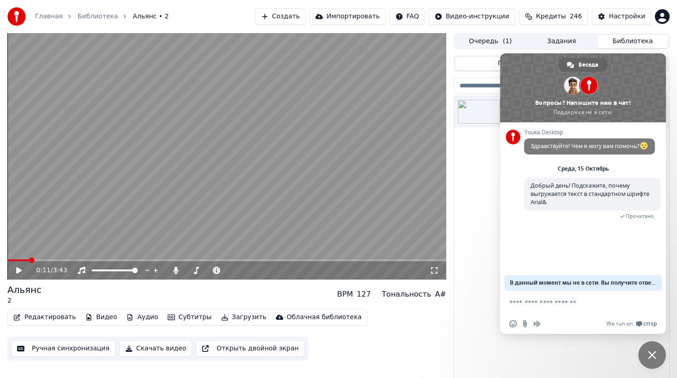
click at [594, 284] on span "В данный момент мы не в сети. Вы получите ответ на email." at bounding box center [583, 283] width 146 height 16
click at [632, 213] on span "Прочитано" at bounding box center [640, 216] width 28 height 6
click at [632, 193] on span "Добрый день! Подскажите, почему выгружается текст в стандартном шрифте Arial&" at bounding box center [589, 194] width 119 height 24
click at [641, 193] on span "Добрый день! Подскажите, почему выгружается текст в стандартном шрифте Arial&" at bounding box center [589, 194] width 119 height 24
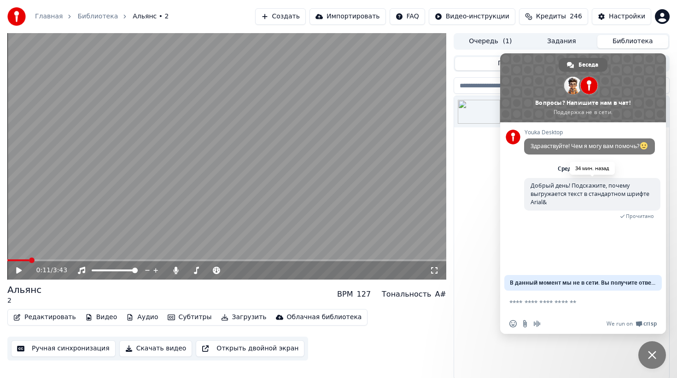
click at [652, 196] on span "Добрый день! Подскажите, почему выгружается текст в стандартном шрифте Arial&" at bounding box center [592, 194] width 136 height 33
click at [471, 273] on div "Альянс 2" at bounding box center [561, 237] width 215 height 283
click at [283, 181] on video at bounding box center [226, 156] width 439 height 247
click at [648, 353] on span "Закрыть чат" at bounding box center [652, 355] width 8 height 8
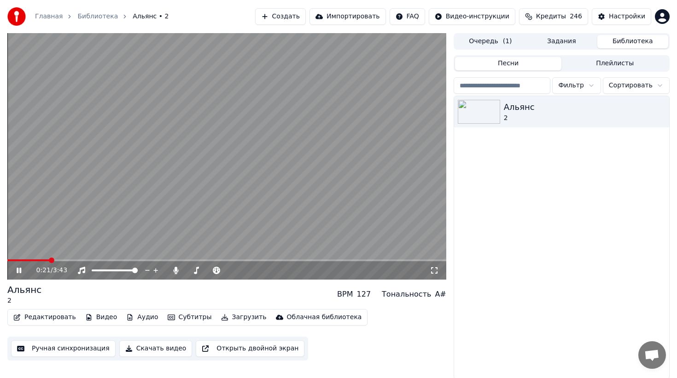
click at [228, 169] on video at bounding box center [226, 156] width 439 height 247
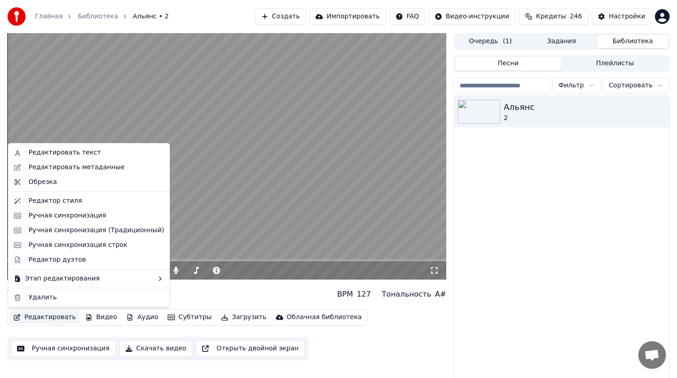
click at [47, 319] on button "Редактировать" at bounding box center [45, 317] width 70 height 13
click at [85, 199] on div "Редактор стиля" at bounding box center [96, 201] width 135 height 9
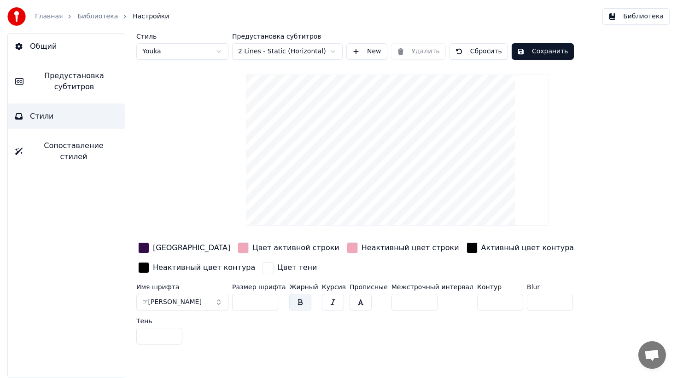
click at [184, 303] on span "☞Gilroy-Black" at bounding box center [171, 302] width 59 height 9
click at [193, 303] on button "☞Gilroy-Black" at bounding box center [182, 302] width 92 height 17
click at [201, 302] on button "☞Gilroy-Black" at bounding box center [182, 302] width 92 height 17
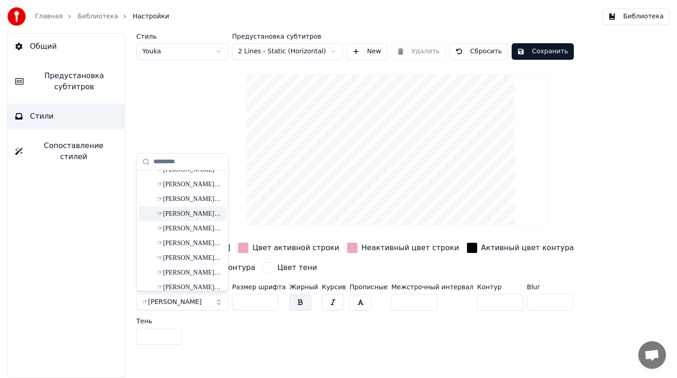
scroll to position [41, 0]
click at [203, 214] on div "☞Gilroy-Heavy" at bounding box center [189, 212] width 65 height 9
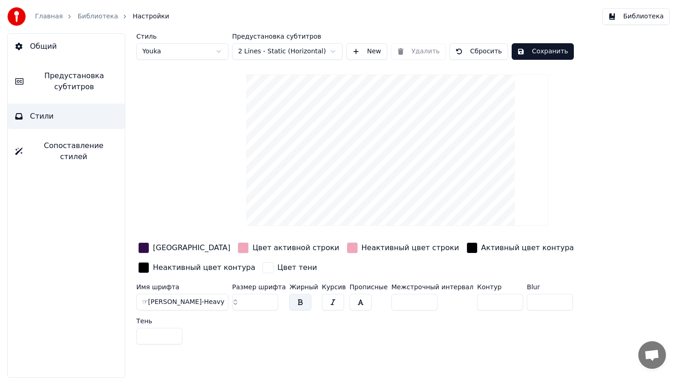
click at [541, 55] on button "Сохранить" at bounding box center [542, 51] width 62 height 17
click at [193, 45] on html "Главная Библиотека Настройки Библиотека Общий Предустановка субтитров Стили Соп…" at bounding box center [338, 189] width 677 height 378
type input "**"
type input "*"
click at [202, 52] on html "Главная Библиотека Настройки Библиотека Общий Предустановка субтитров Стили Соп…" at bounding box center [338, 189] width 677 height 378
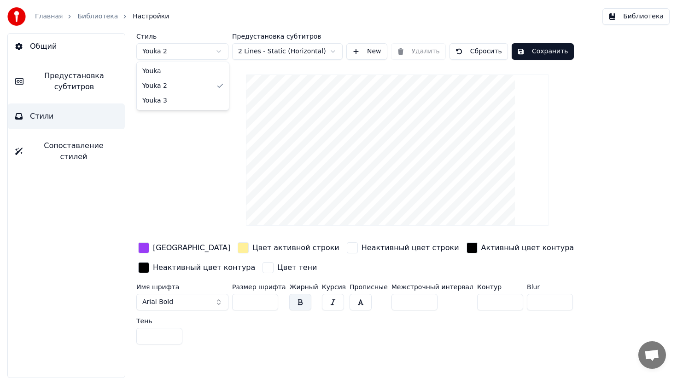
type input "**"
type input "*"
click at [374, 52] on button "New" at bounding box center [366, 51] width 41 height 17
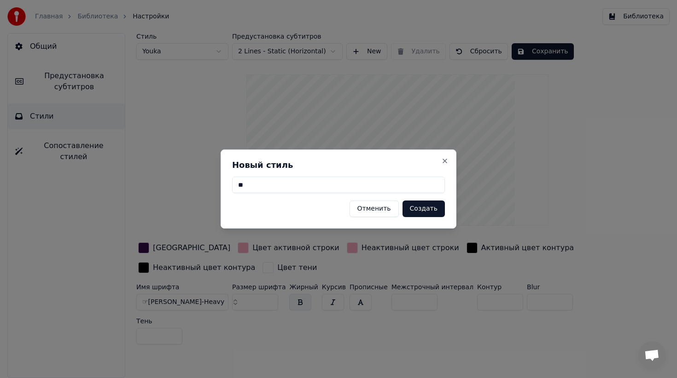
type input "*"
type input "**"
click at [423, 210] on button "Создать" at bounding box center [423, 209] width 42 height 17
type input "**"
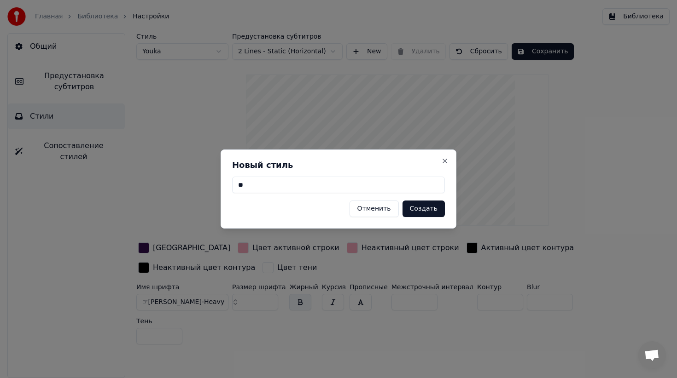
type input "*"
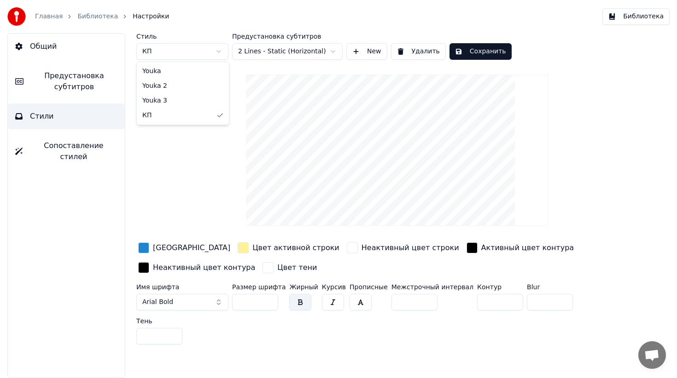
click at [189, 55] on html "Главная Библиотека Настройки Библиотека Общий Предустановка субтитров Стили Соп…" at bounding box center [338, 189] width 677 height 378
type input "**"
type input "*"
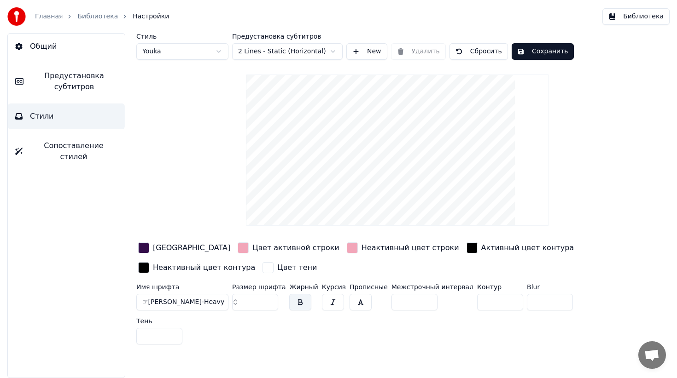
click at [625, 17] on button "Библиотека" at bounding box center [635, 16] width 67 height 17
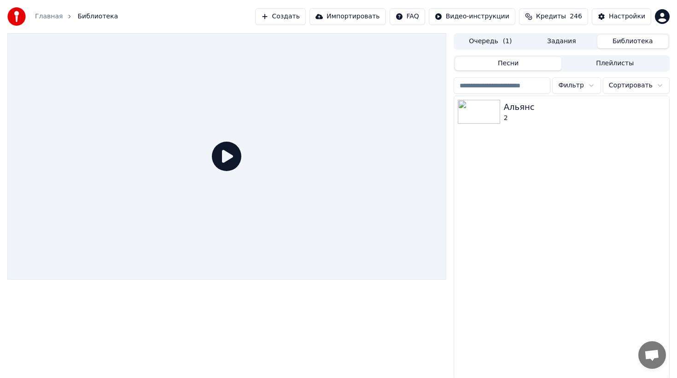
click at [517, 133] on div "Альянс 2" at bounding box center [561, 237] width 215 height 283
click at [530, 115] on div "2" at bounding box center [580, 118] width 152 height 9
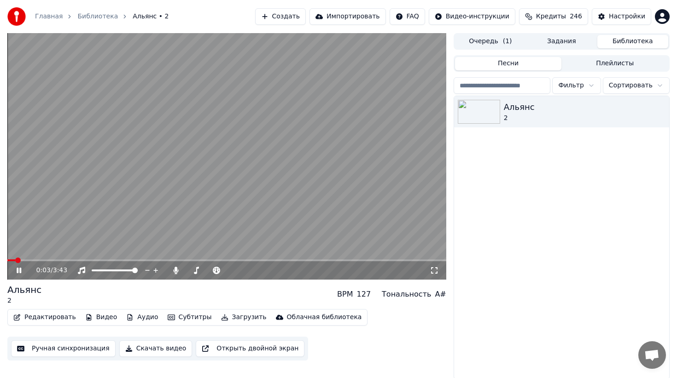
click at [650, 361] on span "Открытый чат" at bounding box center [651, 356] width 15 height 13
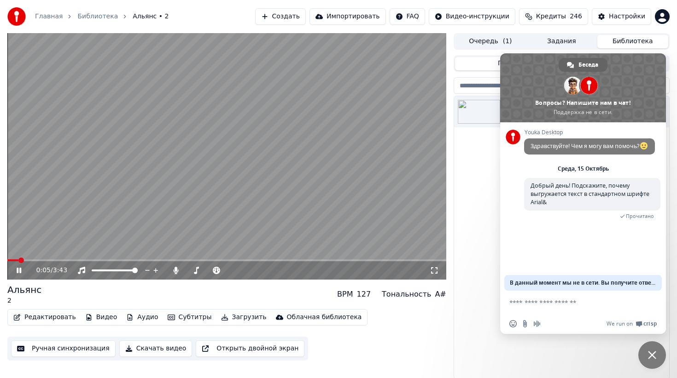
click at [487, 200] on div "Альянс 2" at bounding box center [561, 237] width 215 height 283
click at [274, 148] on video at bounding box center [226, 156] width 439 height 247
click at [484, 207] on div "Альянс 2" at bounding box center [561, 237] width 215 height 283
click at [655, 354] on span "Закрыть чат" at bounding box center [652, 355] width 8 height 8
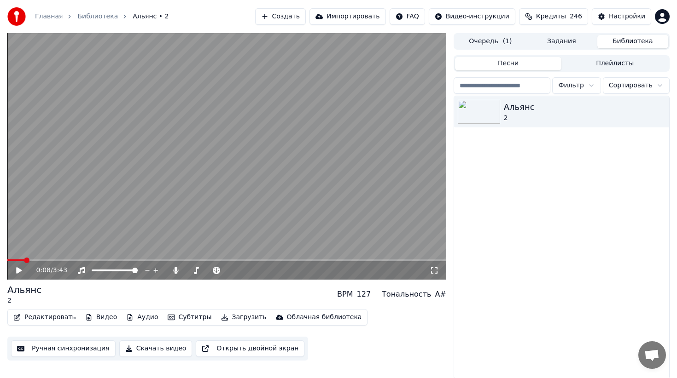
click at [54, 320] on button "Редактировать" at bounding box center [45, 317] width 70 height 13
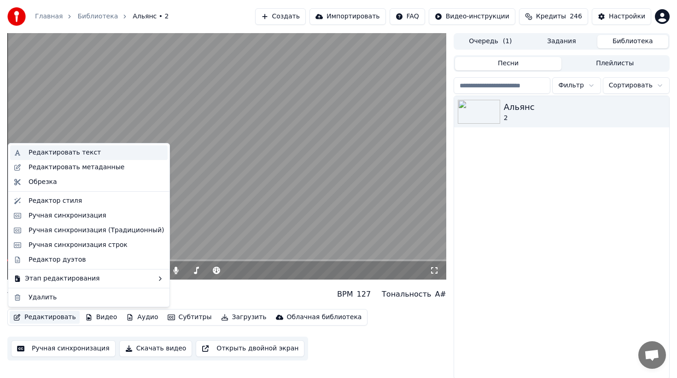
click at [91, 156] on div "Редактировать текст" at bounding box center [65, 152] width 72 height 9
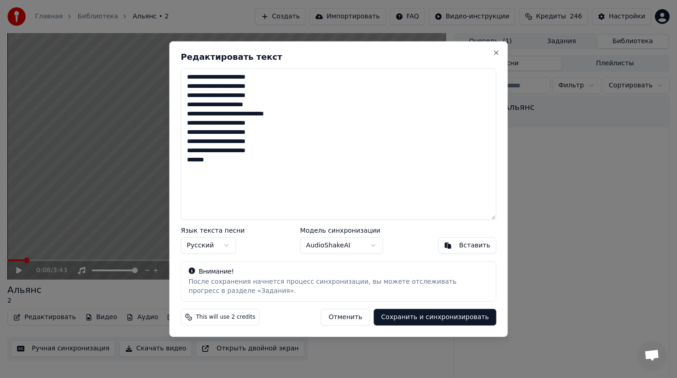
click at [344, 243] on button "AudioShakeAI" at bounding box center [341, 245] width 83 height 17
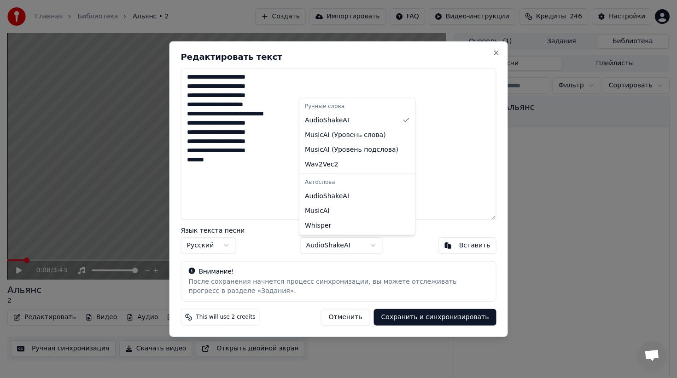
click at [354, 319] on div at bounding box center [338, 189] width 677 height 378
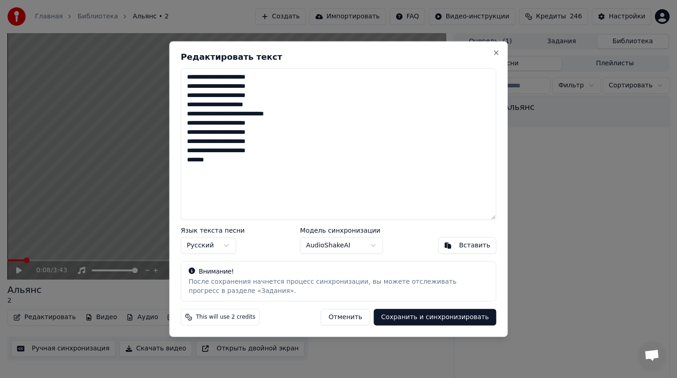
click at [341, 317] on button "Отменить" at bounding box center [345, 317] width 49 height 17
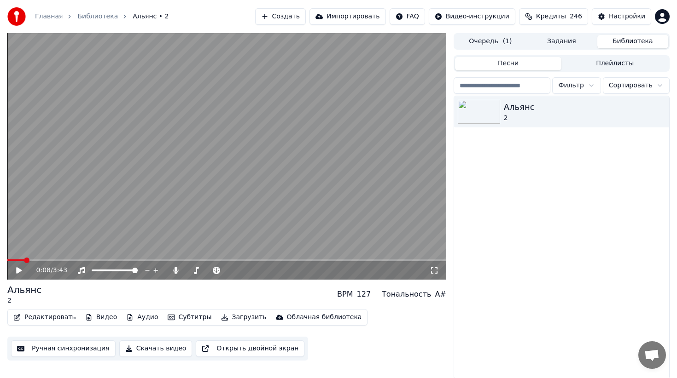
click at [99, 317] on button "Видео" at bounding box center [101, 317] width 40 height 13
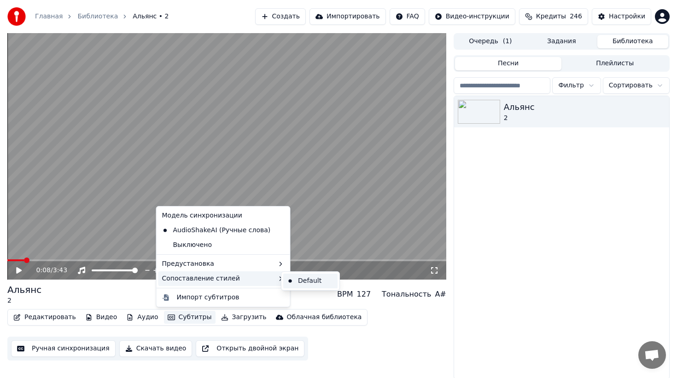
click at [312, 279] on div "Default" at bounding box center [310, 281] width 54 height 15
click at [186, 319] on button "Субтитры" at bounding box center [190, 317] width 52 height 13
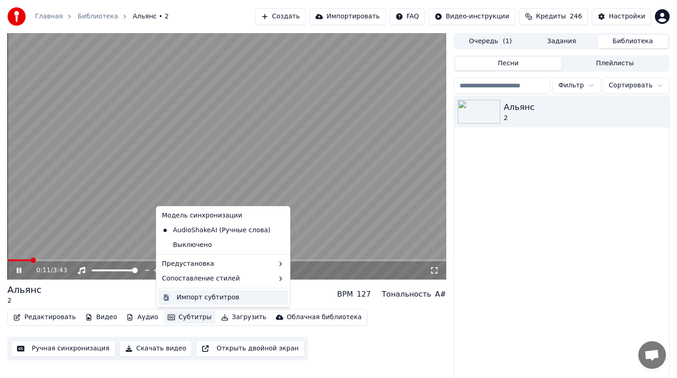
click at [215, 296] on div "Импорт субтитров" at bounding box center [208, 297] width 63 height 9
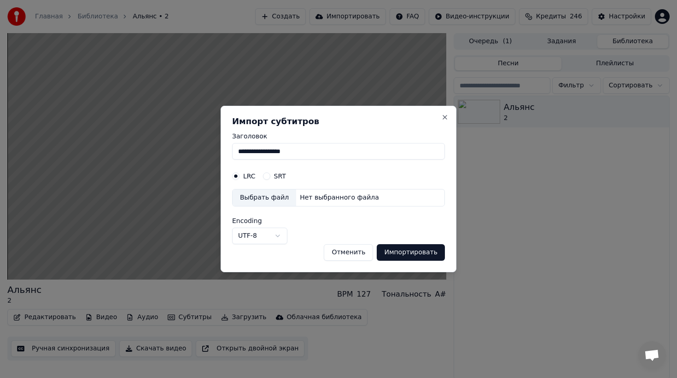
click at [351, 251] on button "Отменить" at bounding box center [348, 252] width 49 height 17
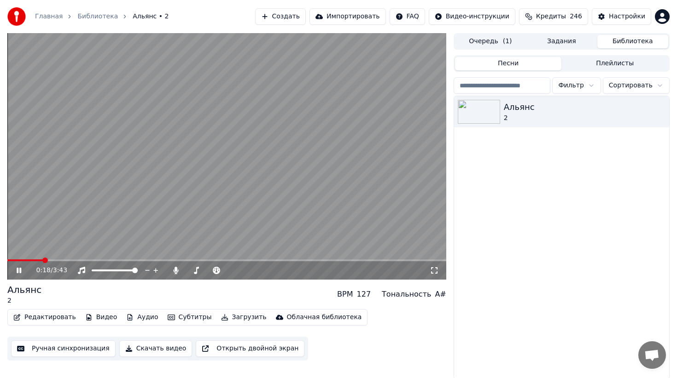
click at [347, 13] on button "Импортировать" at bounding box center [347, 16] width 76 height 17
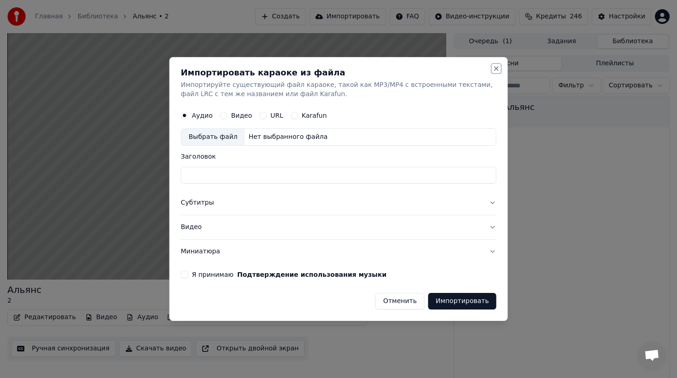
click at [494, 67] on button "Close" at bounding box center [496, 68] width 7 height 7
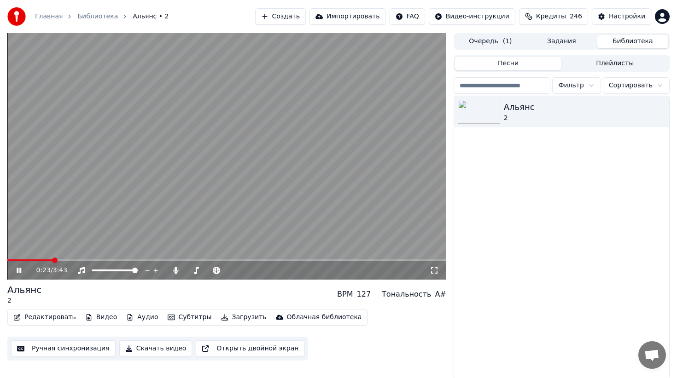
click at [227, 206] on video at bounding box center [226, 156] width 439 height 247
click at [463, 12] on html "Главная Библиотека Альянс • 2 Создать Импортировать FAQ Видео-инструкции Кредит…" at bounding box center [338, 189] width 677 height 378
